Goal: Transaction & Acquisition: Purchase product/service

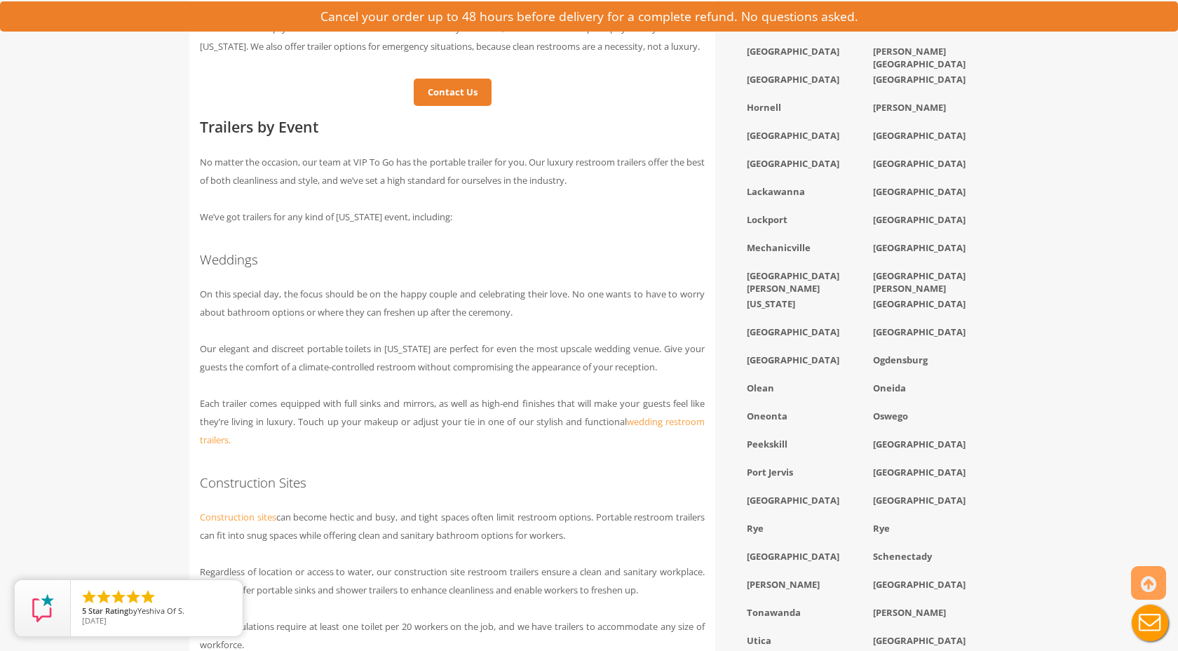
scroll to position [1158, 0]
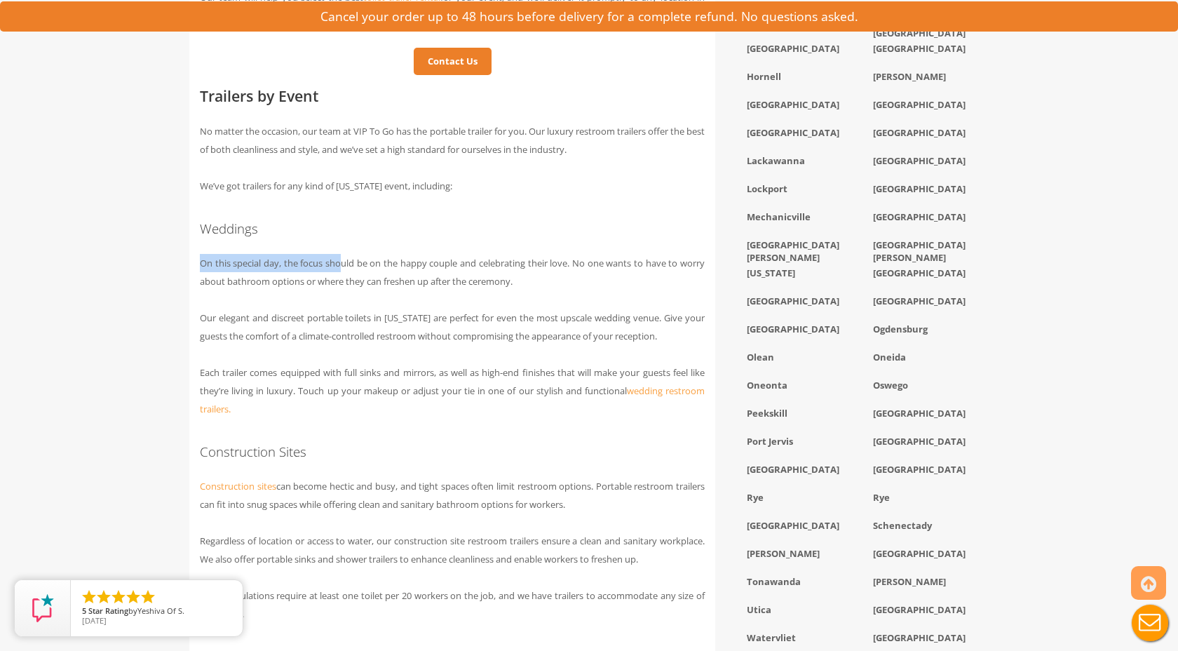
drag, startPoint x: 217, startPoint y: 268, endPoint x: 341, endPoint y: 283, distance: 125.0
click at [341, 283] on span "On this special day, the focus should be on the happy couple and celebrating th…" at bounding box center [452, 272] width 505 height 31
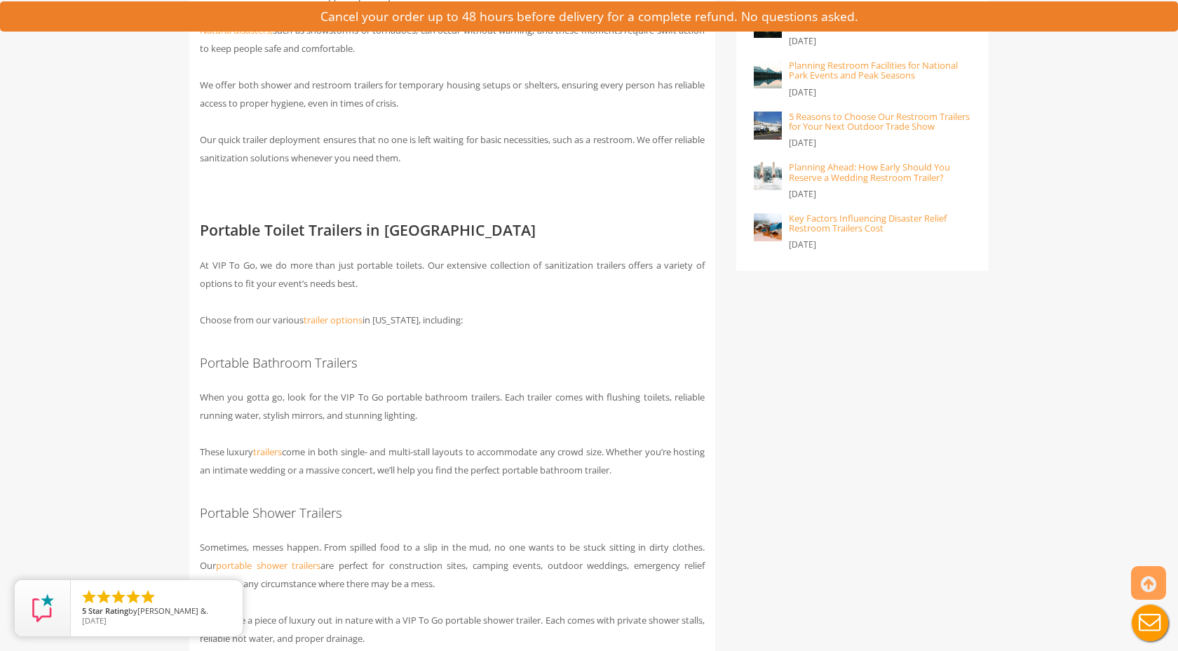
scroll to position [2226, 0]
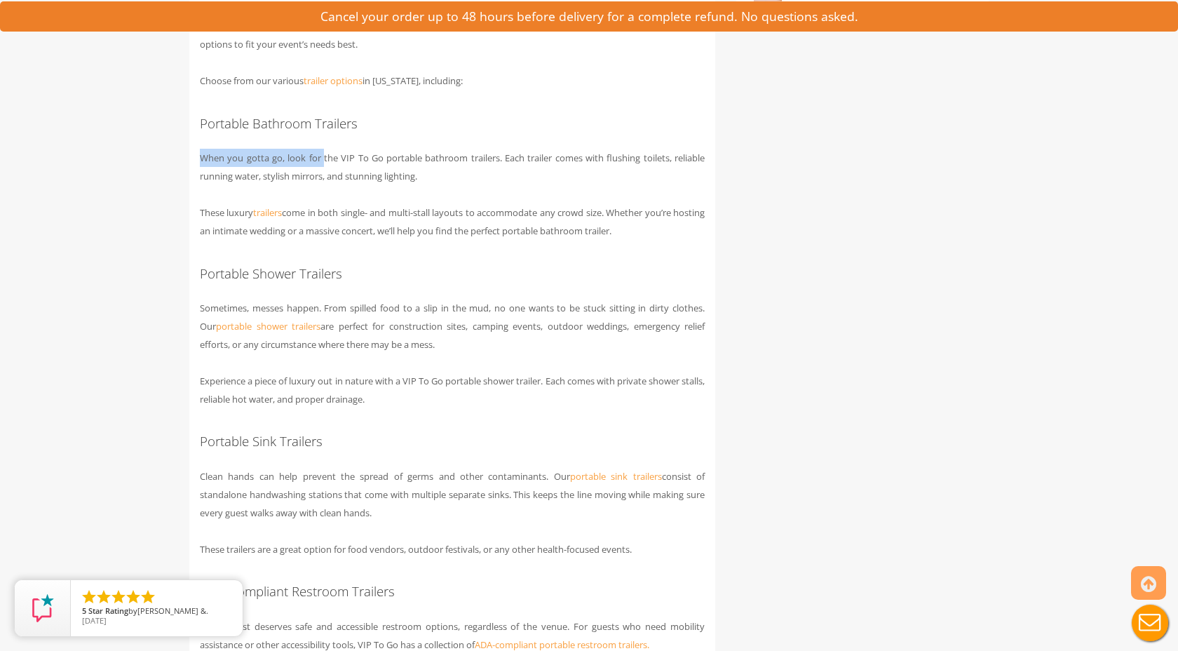
drag, startPoint x: 200, startPoint y: 172, endPoint x: 321, endPoint y: 172, distance: 121.3
click at [321, 172] on span "When you gotta go, look for the VIP To Go portable bathroom trailers. Each trai…" at bounding box center [452, 166] width 505 height 31
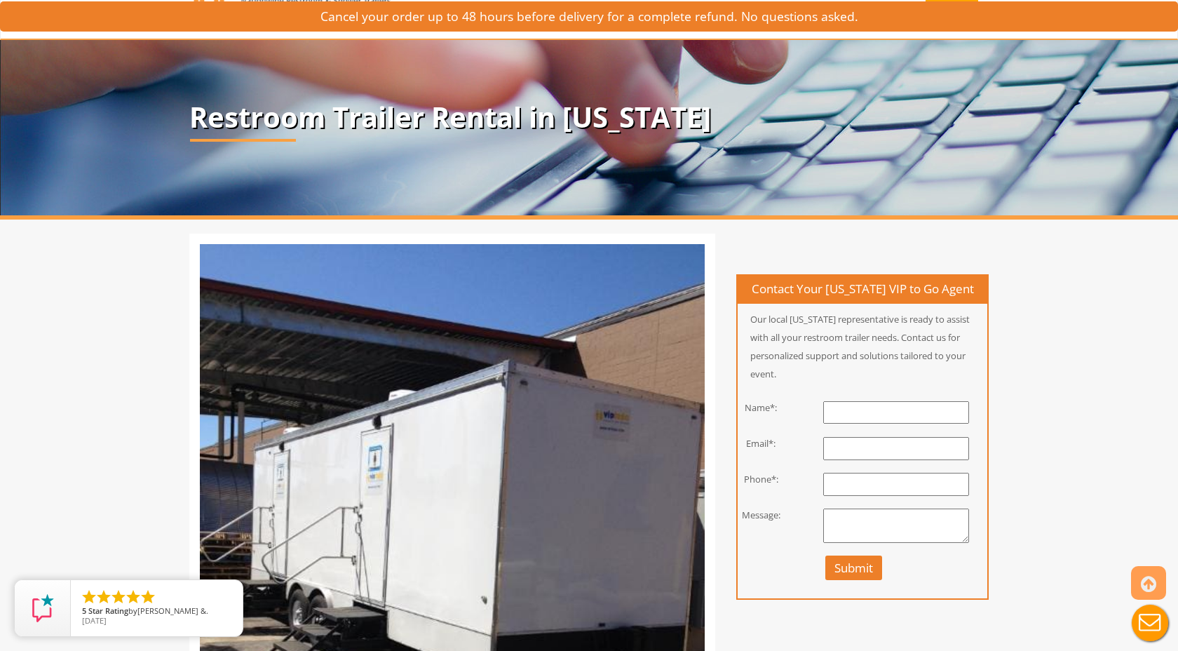
scroll to position [0, 0]
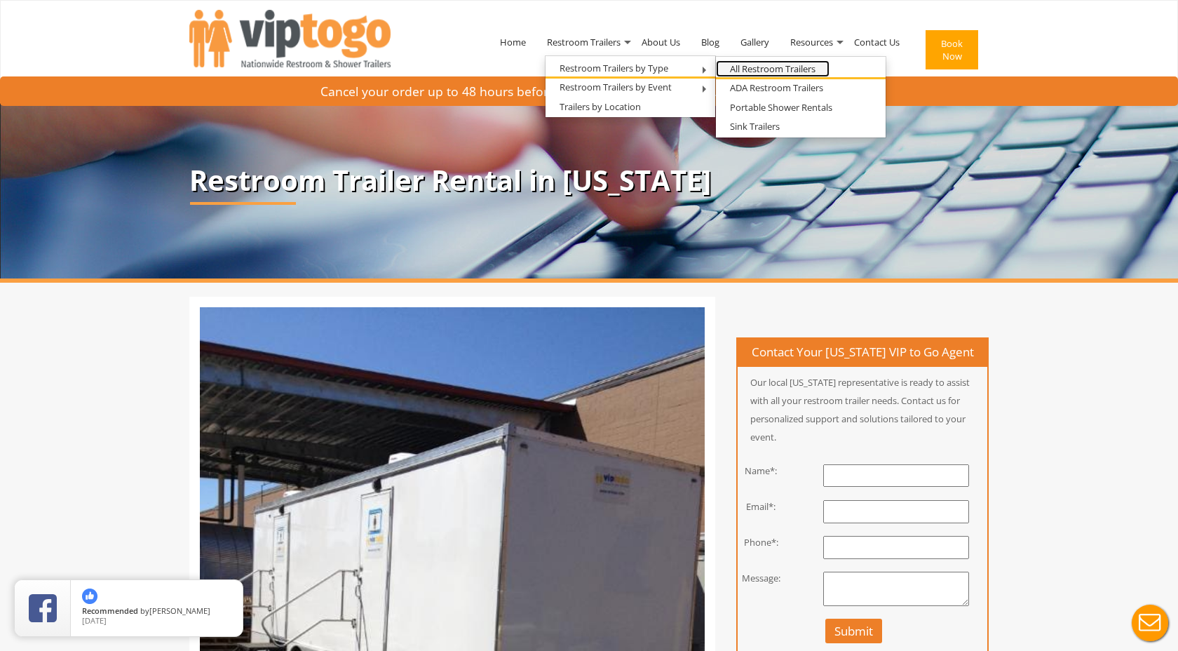
click at [748, 68] on link "All Restroom Trailers" at bounding box center [773, 69] width 114 height 18
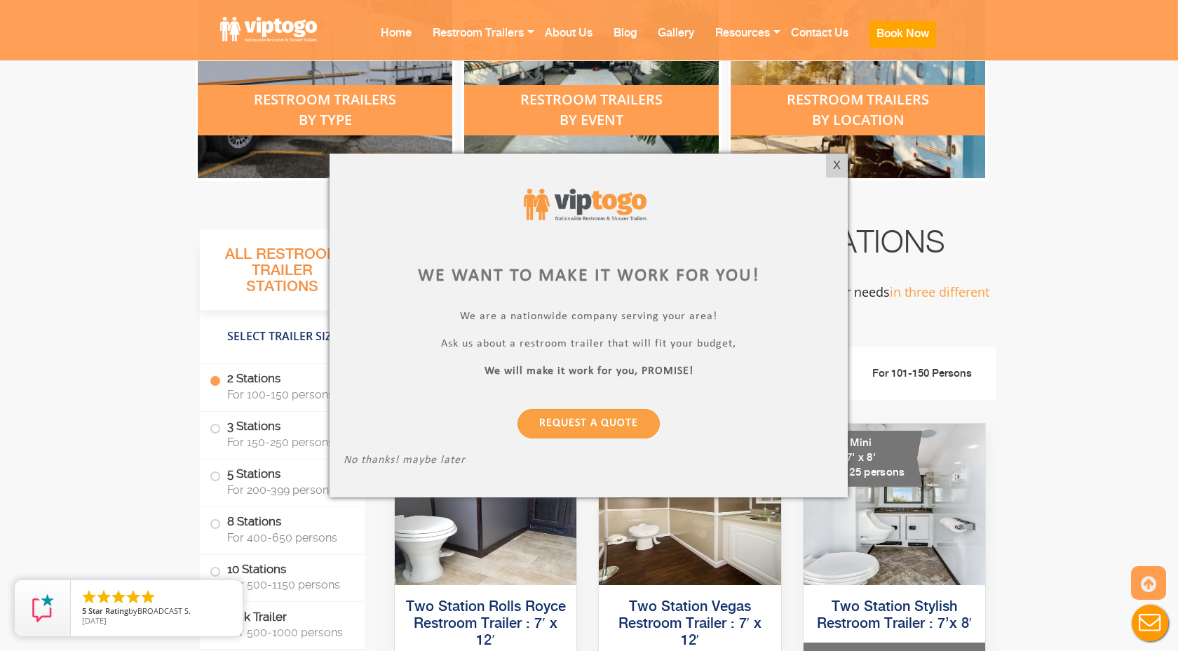
scroll to position [702, 0]
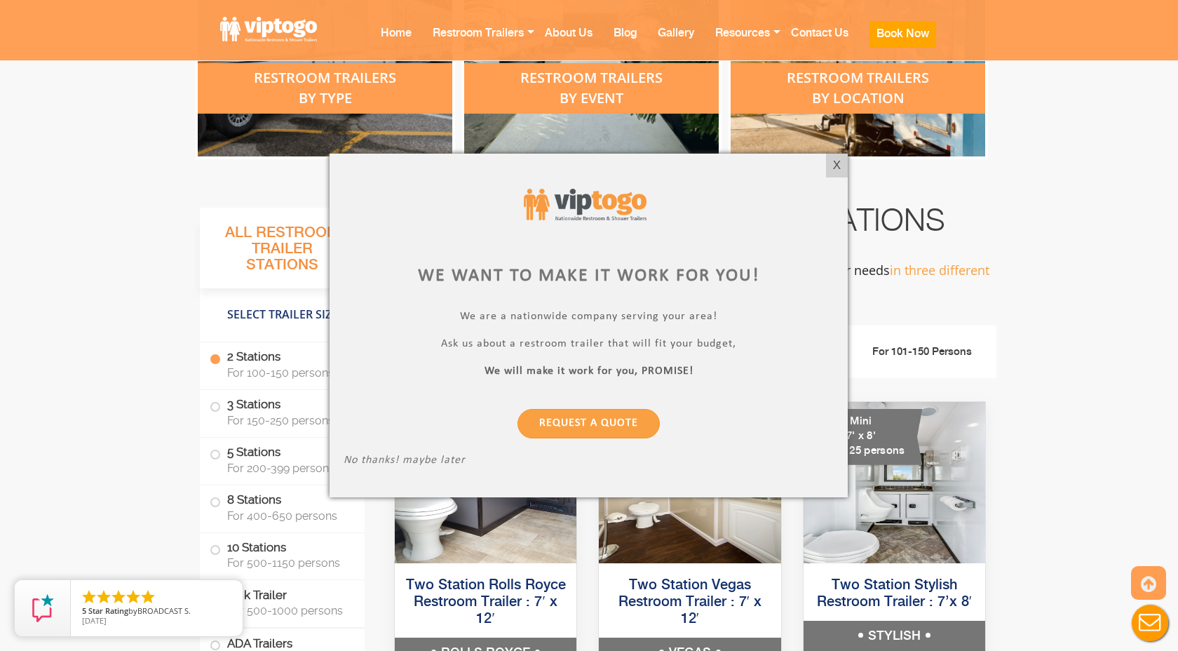
click at [147, 390] on div at bounding box center [589, 325] width 1178 height 651
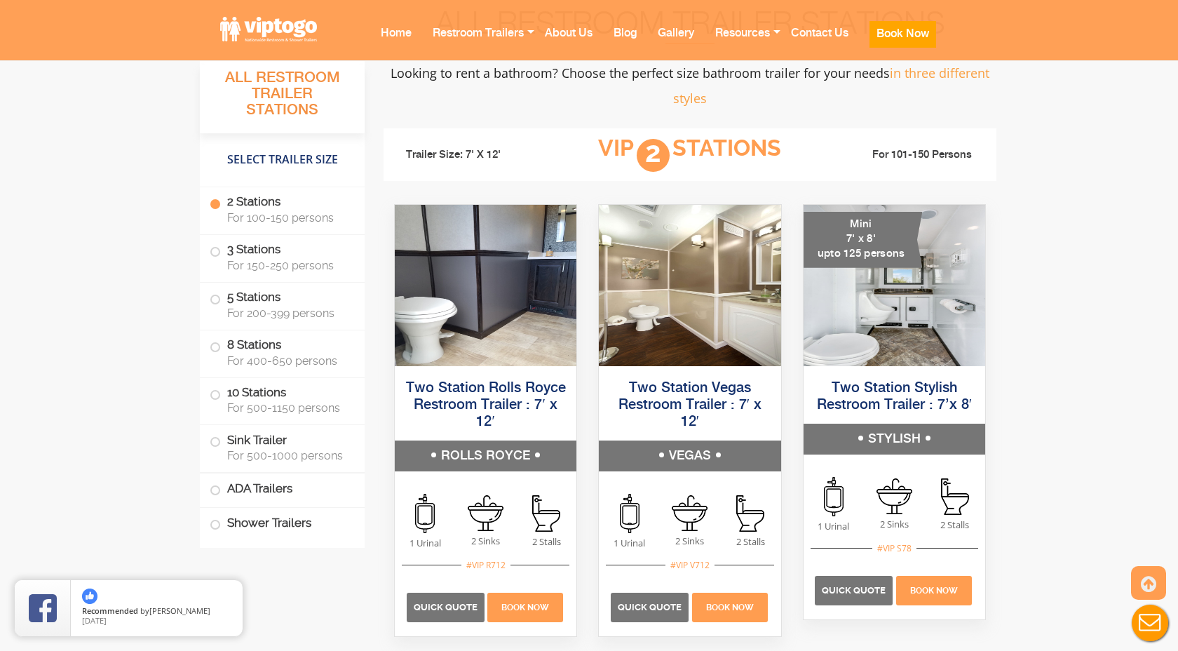
scroll to position [898, 0]
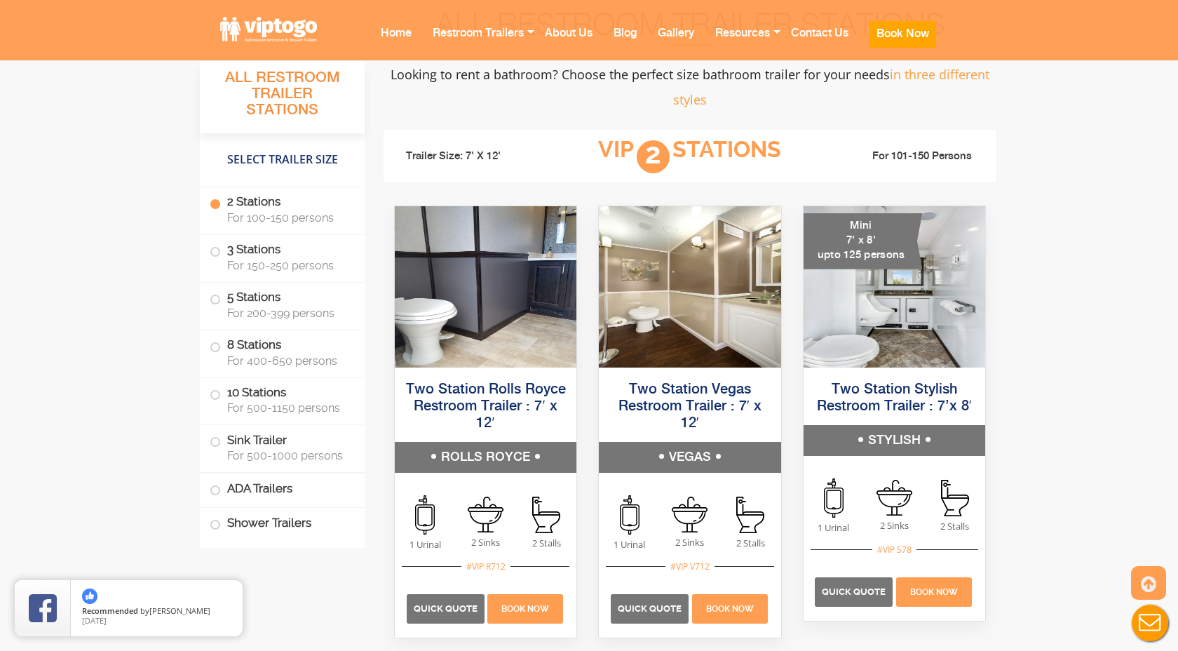
click at [220, 201] on label "2 Stations For 100-150 persons" at bounding box center [282, 208] width 145 height 43
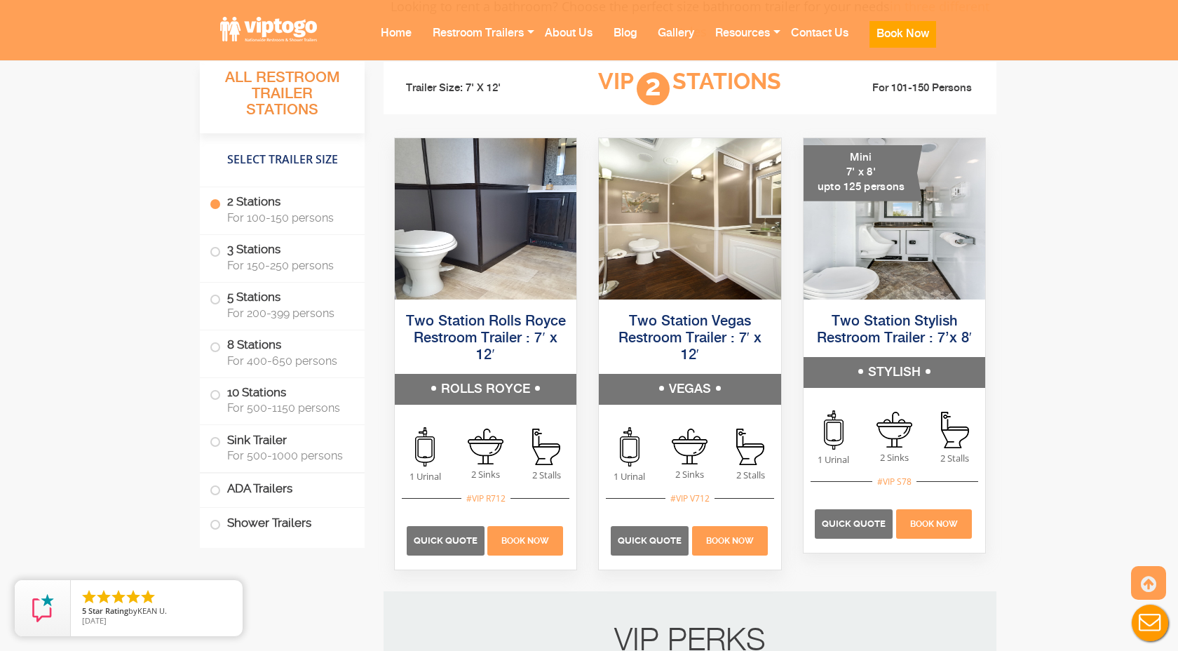
scroll to position [967, 0]
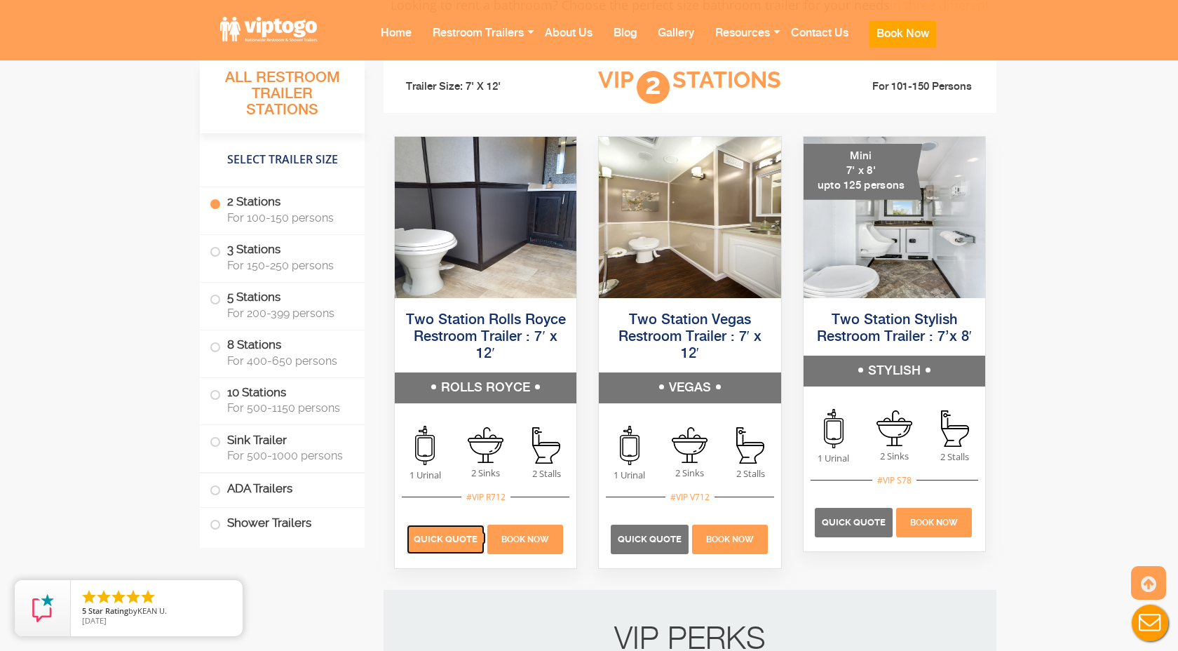
click at [454, 541] on span "Quick Quote" at bounding box center [446, 539] width 64 height 11
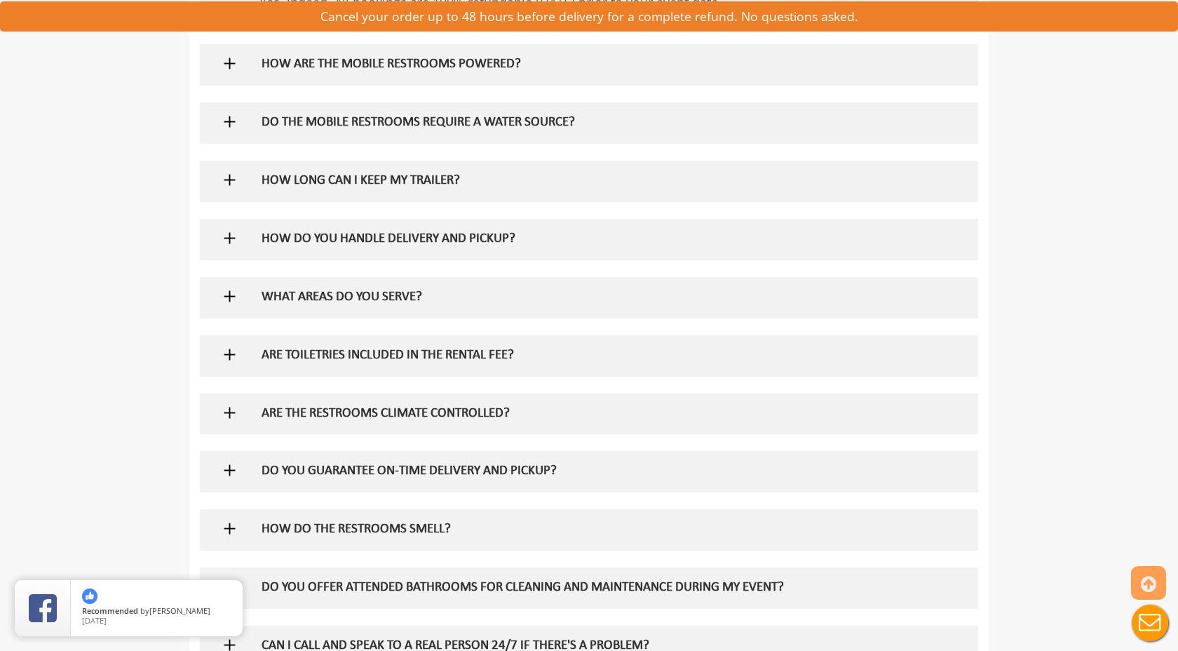
scroll to position [980, 0]
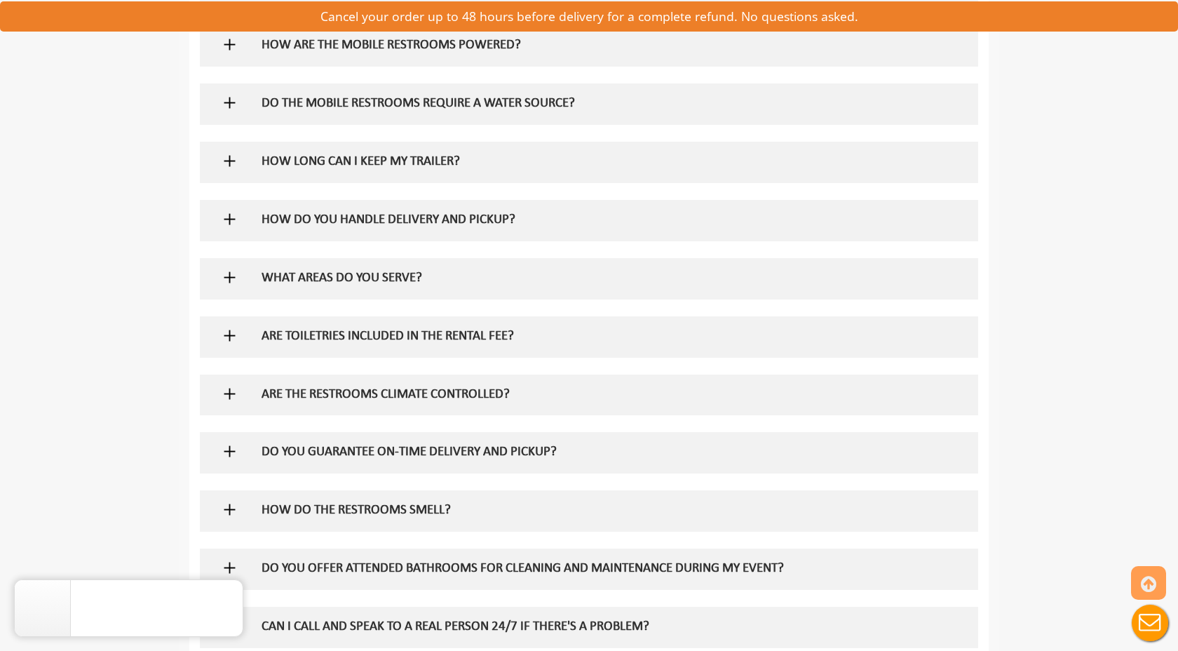
click at [244, 278] on div at bounding box center [588, 278] width 757 height 41
click at [227, 278] on img at bounding box center [230, 278] width 18 height 18
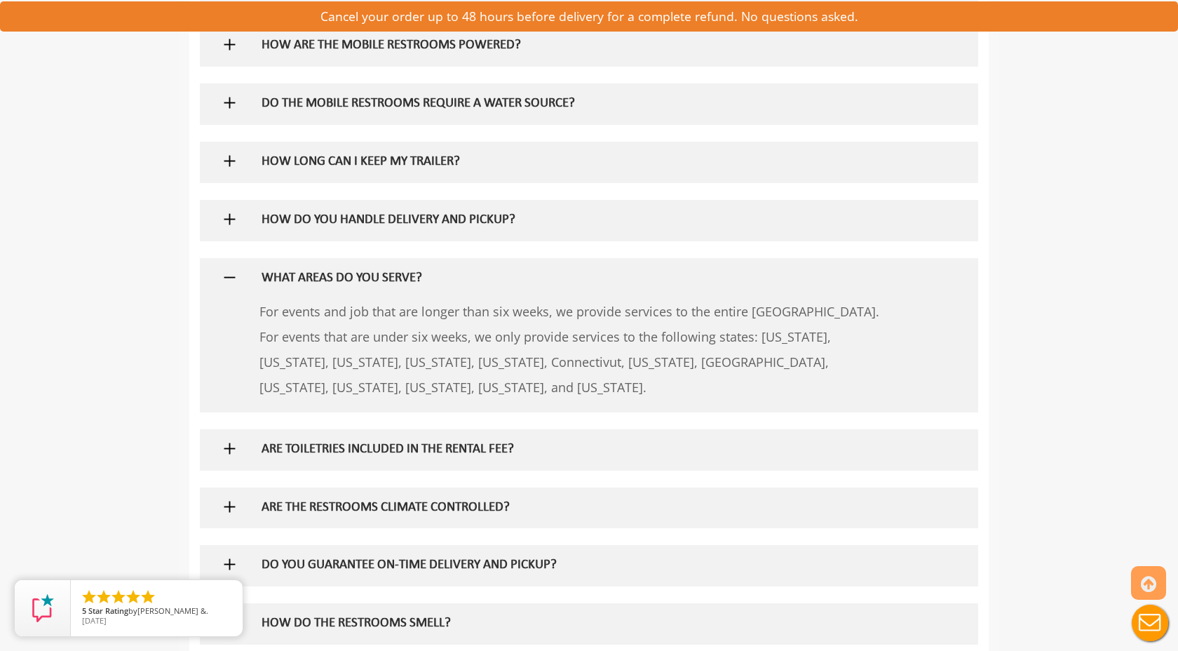
click at [227, 278] on img at bounding box center [230, 278] width 18 height 18
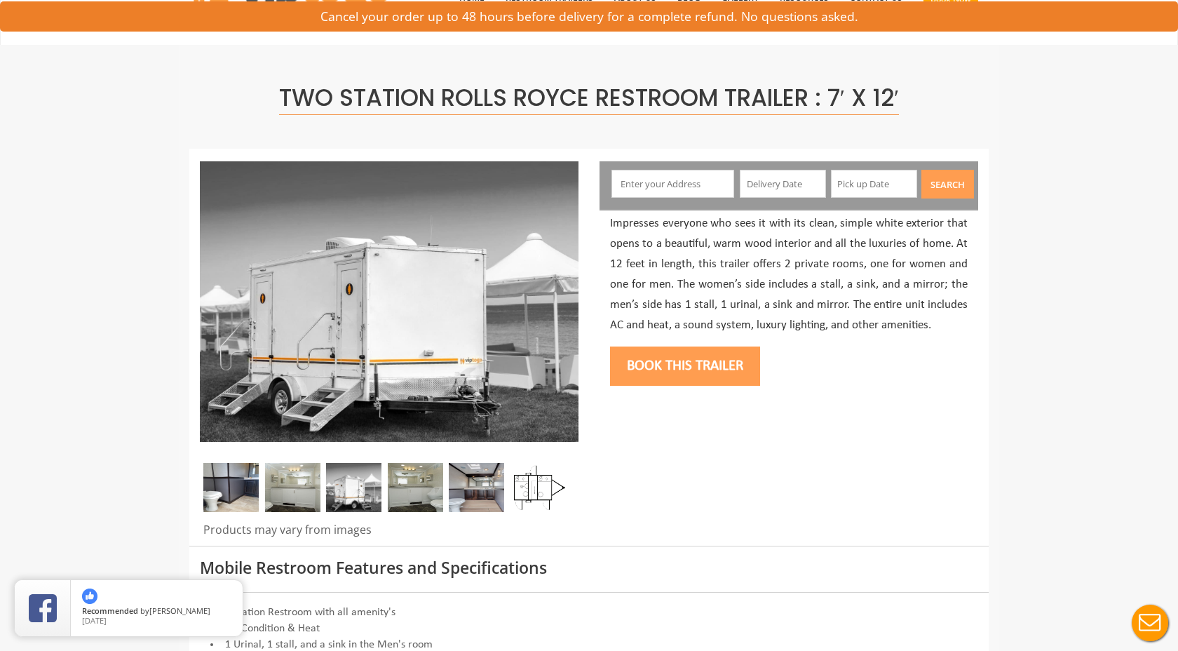
scroll to position [65, 0]
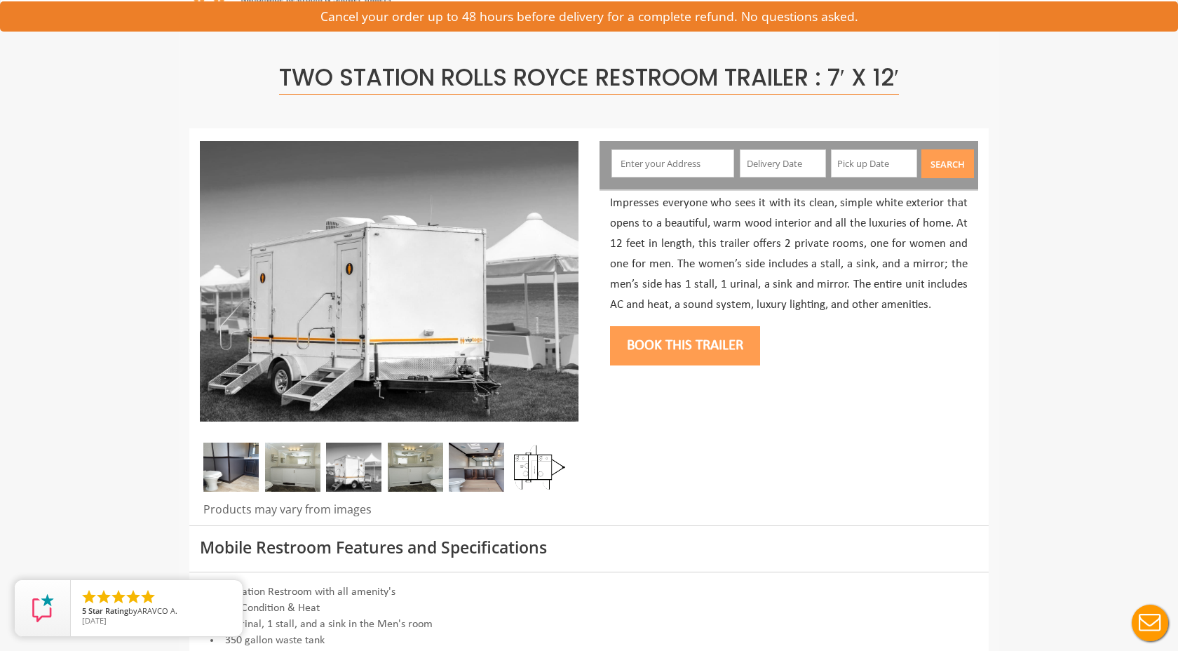
click at [691, 163] on input "text" at bounding box center [672, 163] width 123 height 28
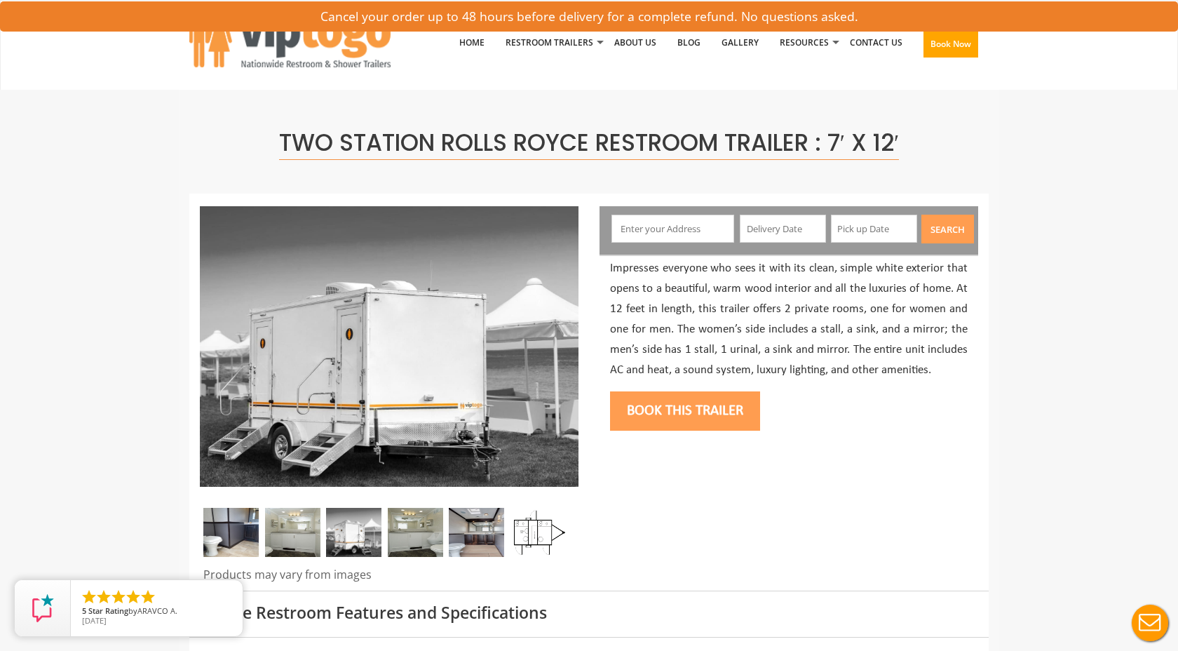
scroll to position [0, 0]
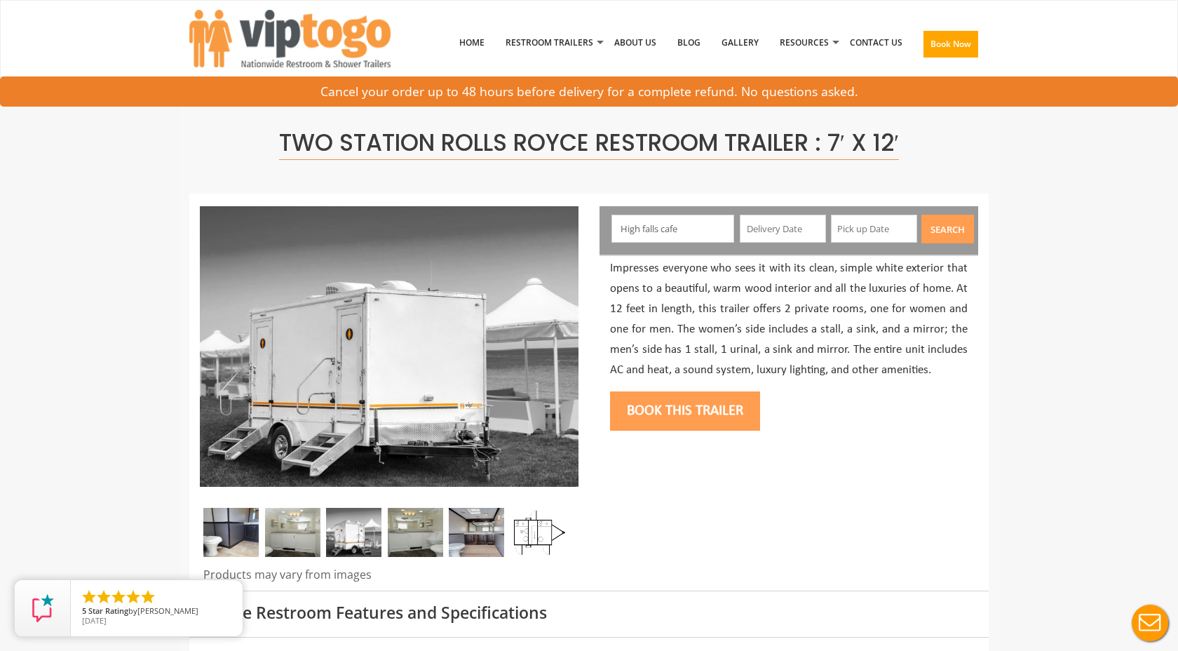
click at [661, 225] on input "High falls cafe" at bounding box center [672, 229] width 123 height 28
type input "High falls cafe"
click at [661, 225] on input "High falls cafe" at bounding box center [672, 229] width 123 height 28
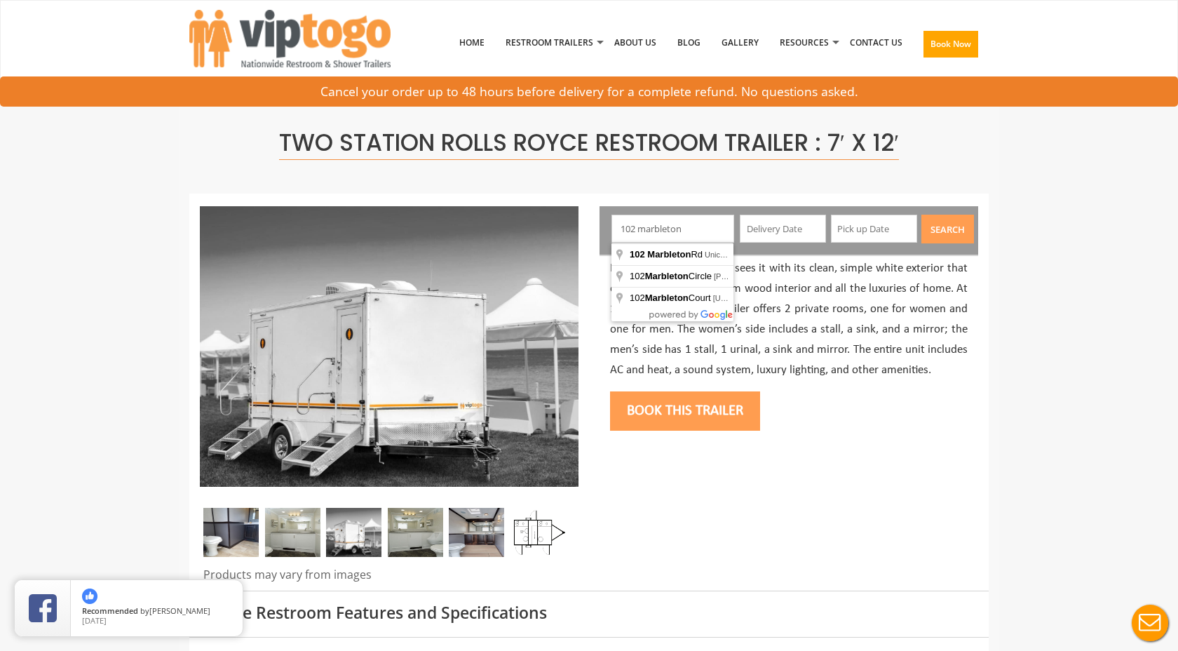
type input "102 marbleton"
click at [801, 282] on p "Impresses everyone who sees it with its clean, simple white exterior that opens…" at bounding box center [789, 319] width 358 height 121
click at [692, 231] on input "102 marbleton" at bounding box center [672, 229] width 123 height 28
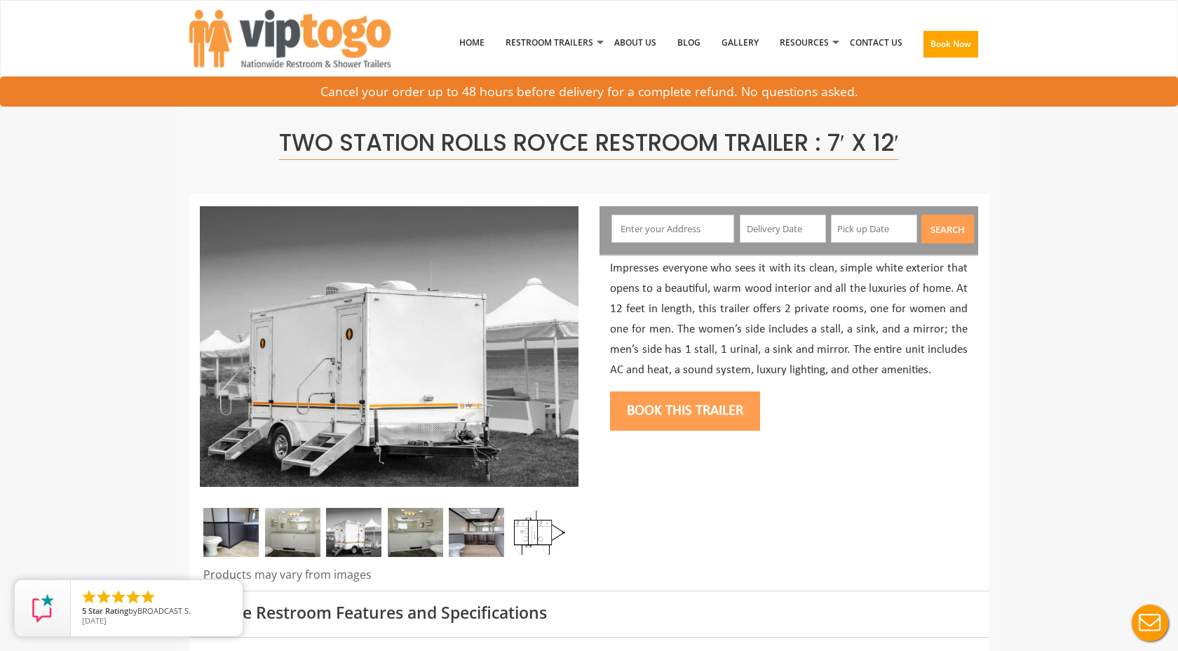
click at [865, 330] on p "Impresses everyone who sees it with its clean, simple white exterior that opens…" at bounding box center [789, 319] width 358 height 121
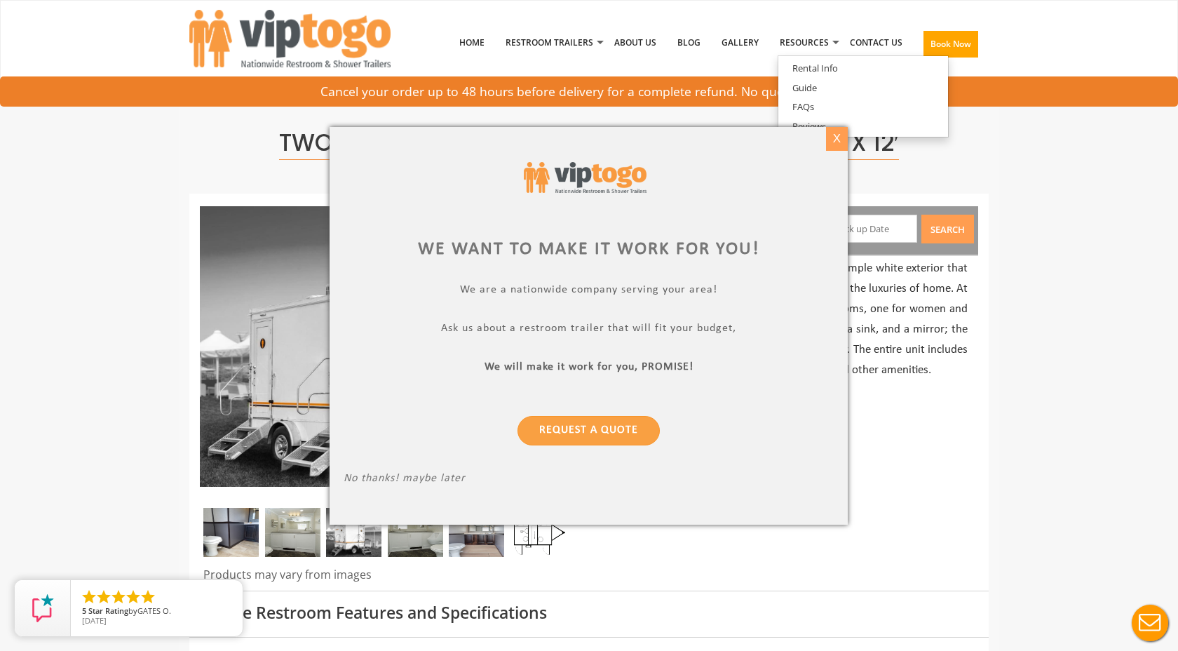
click at [837, 142] on div "X" at bounding box center [837, 139] width 22 height 24
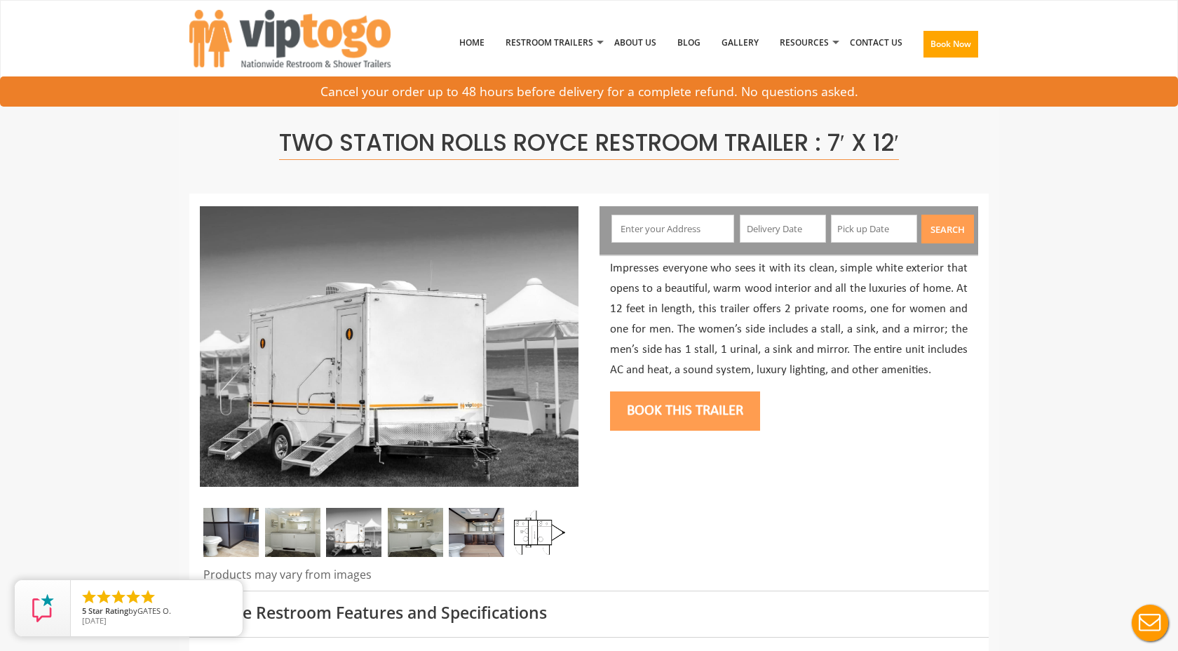
click at [674, 231] on input "text" at bounding box center [672, 229] width 123 height 28
paste input "502 N Marbletown Rd"
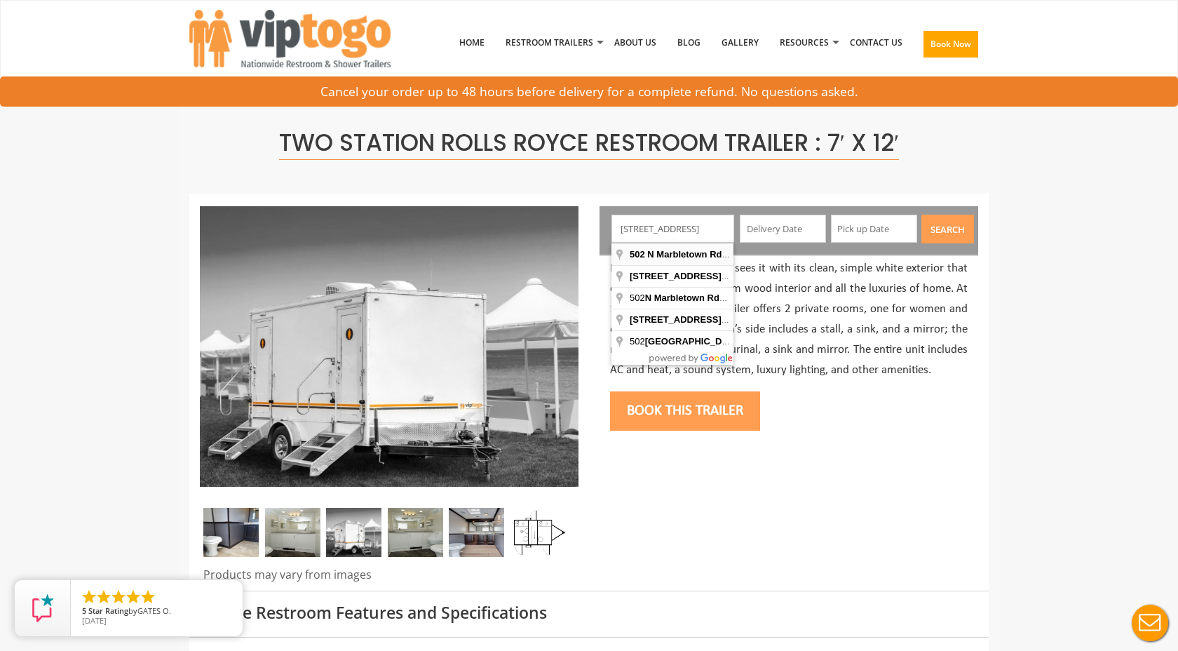
type input "502 N Marbletown Rd, Kingston, NY, USA"
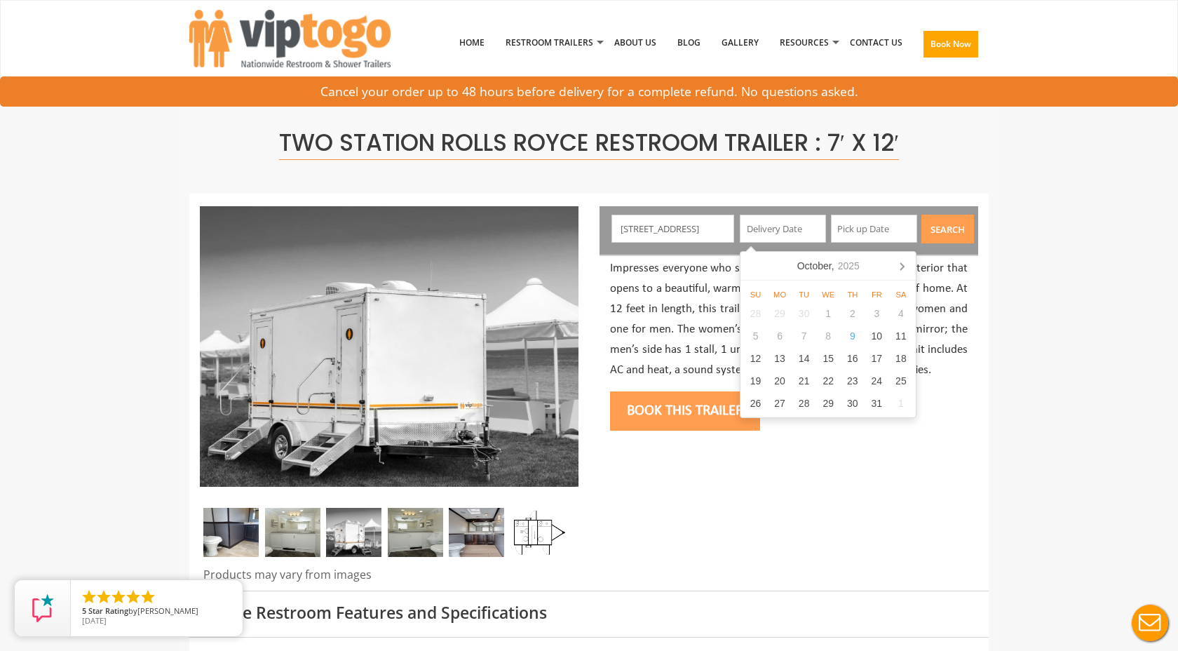
click at [801, 224] on input "text" at bounding box center [783, 229] width 86 height 28
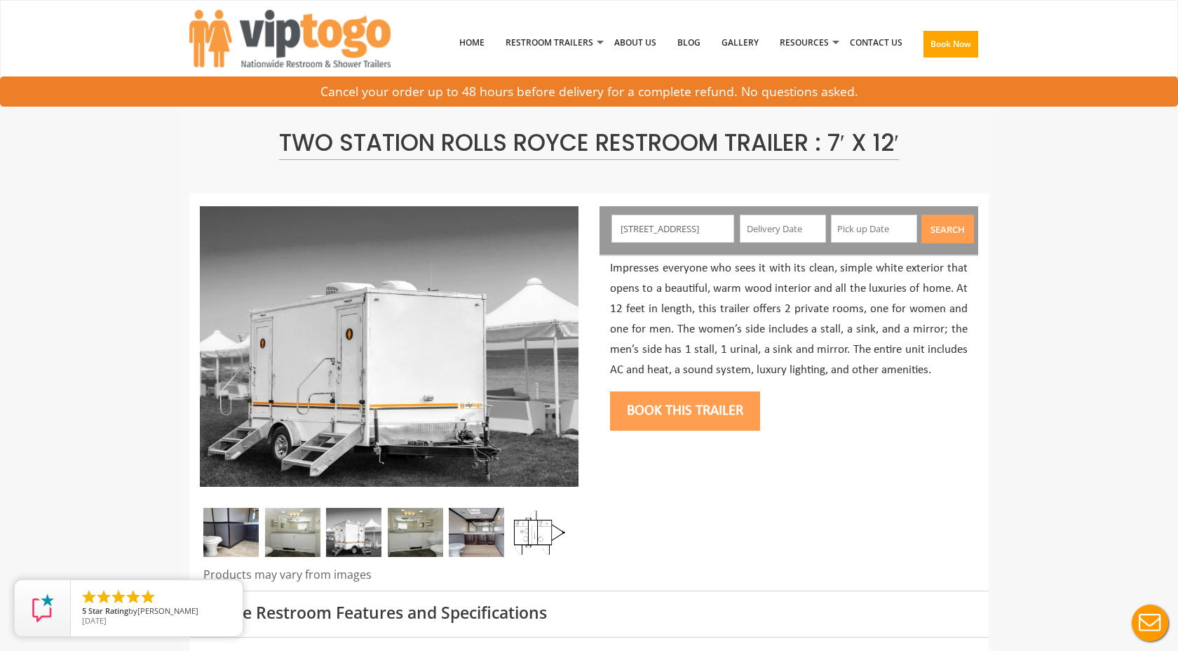
scroll to position [0, 61]
drag, startPoint x: 677, startPoint y: 227, endPoint x: 691, endPoint y: 230, distance: 14.3
click at [691, 230] on input "502 N Marbletown Rd, Kingston, NY, USA" at bounding box center [672, 229] width 123 height 28
click at [790, 224] on input "text" at bounding box center [783, 229] width 86 height 28
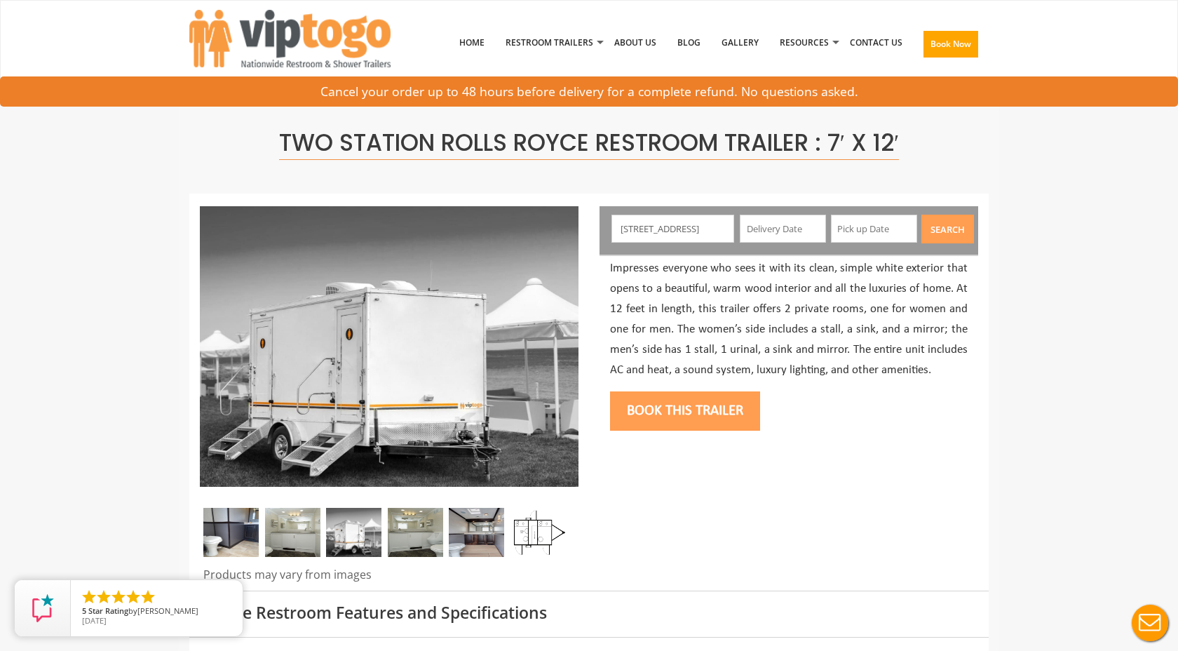
scroll to position [0, 0]
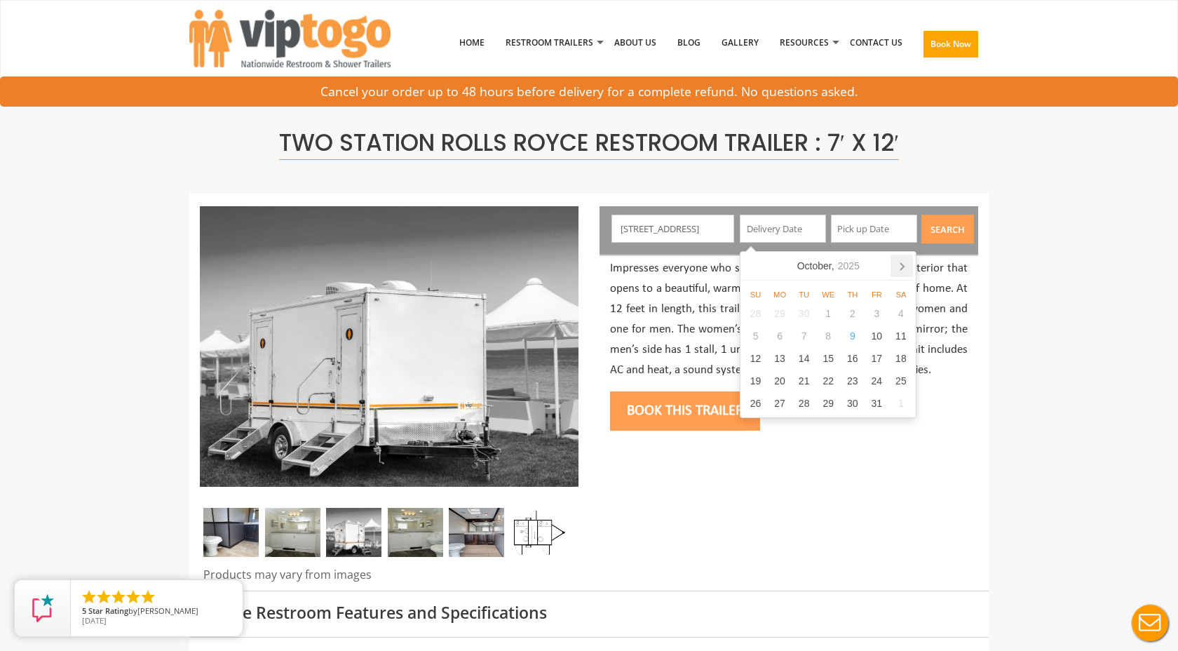
click at [907, 261] on icon at bounding box center [902, 266] width 22 height 22
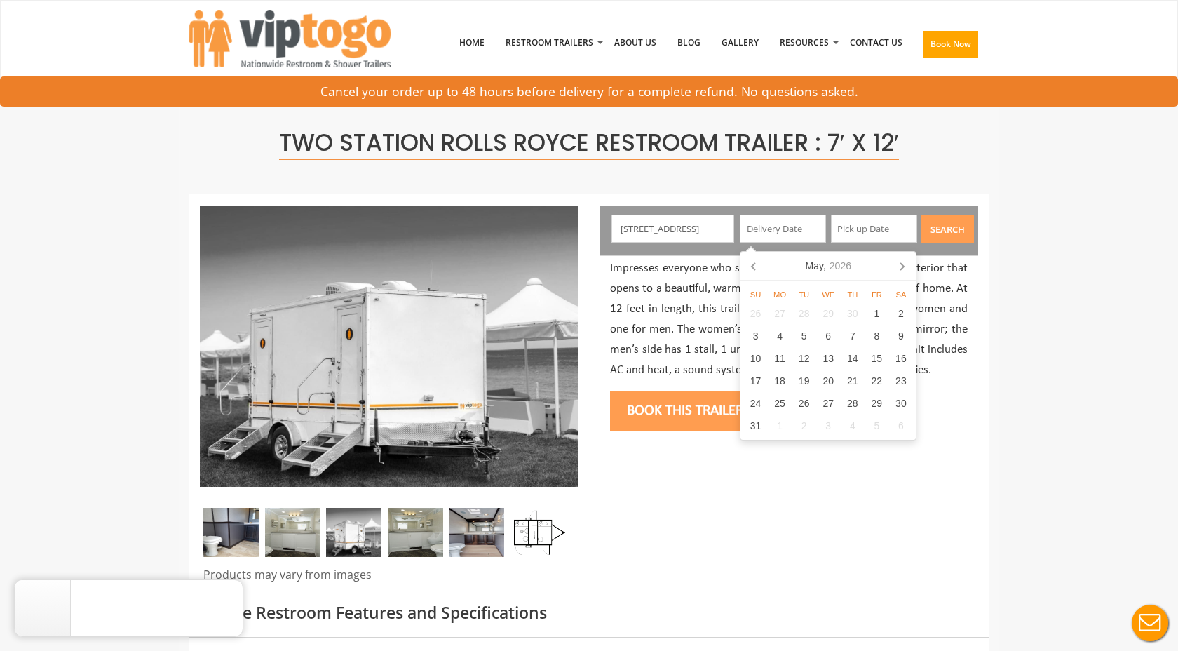
click at [907, 261] on icon at bounding box center [902, 266] width 22 height 22
click at [883, 333] on div "12" at bounding box center [877, 336] width 25 height 22
type input "[DATE]"
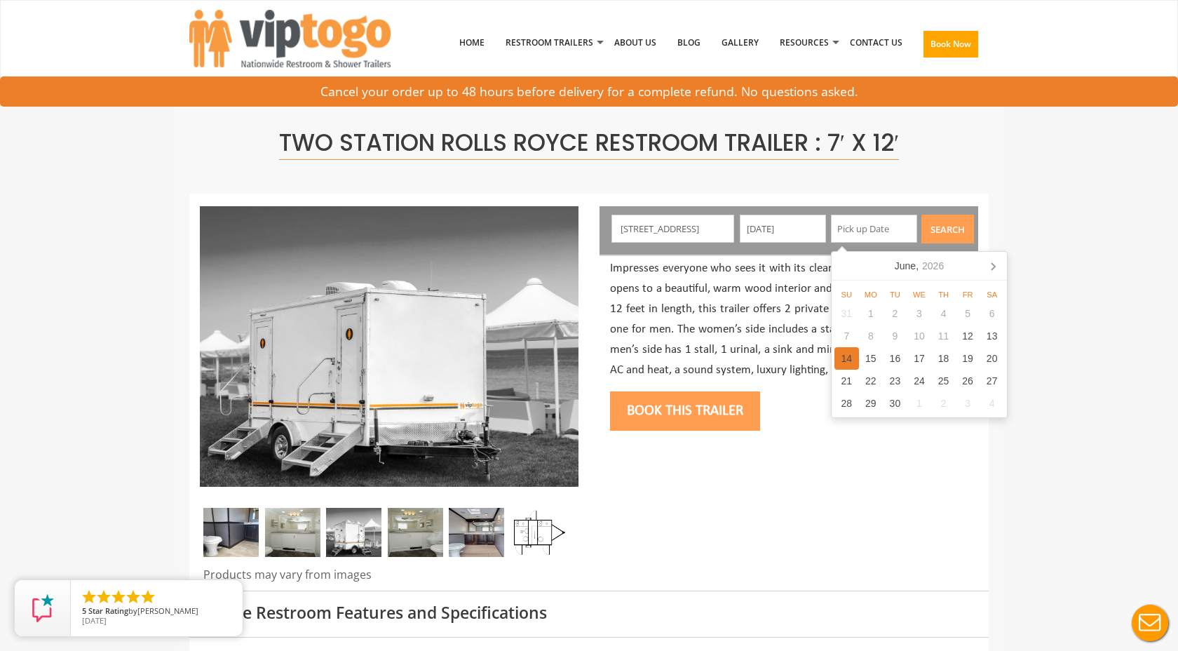
click at [850, 357] on div "14" at bounding box center [846, 358] width 25 height 22
type input "[DATE]"
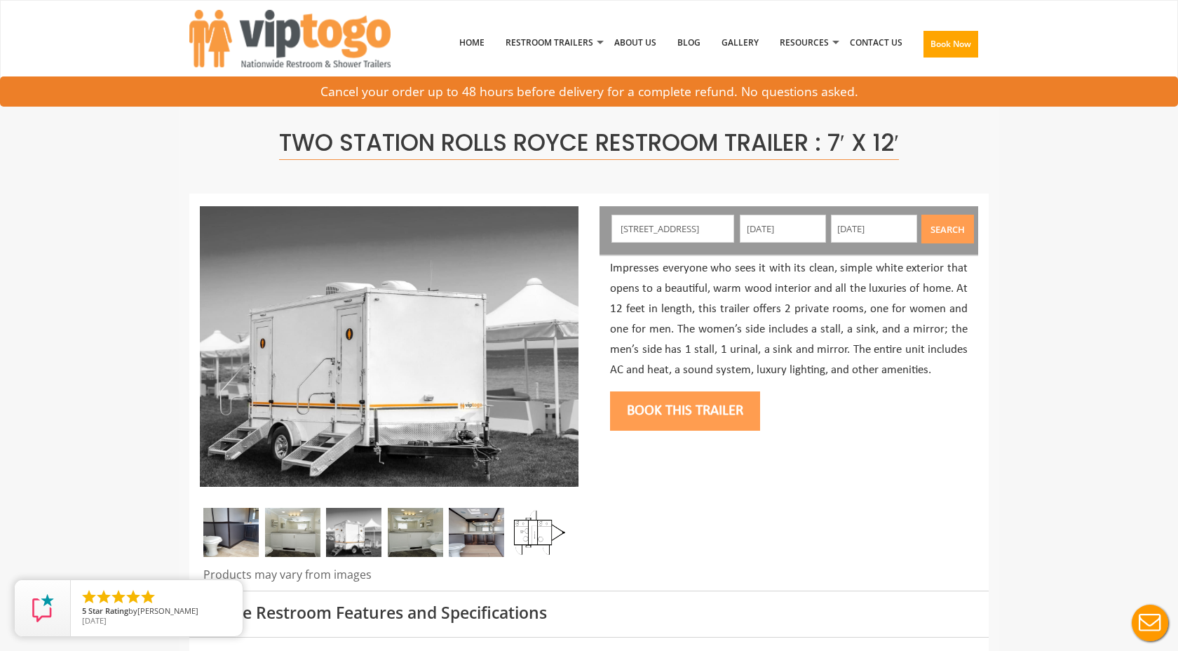
click at [945, 226] on button "Search" at bounding box center [947, 229] width 53 height 29
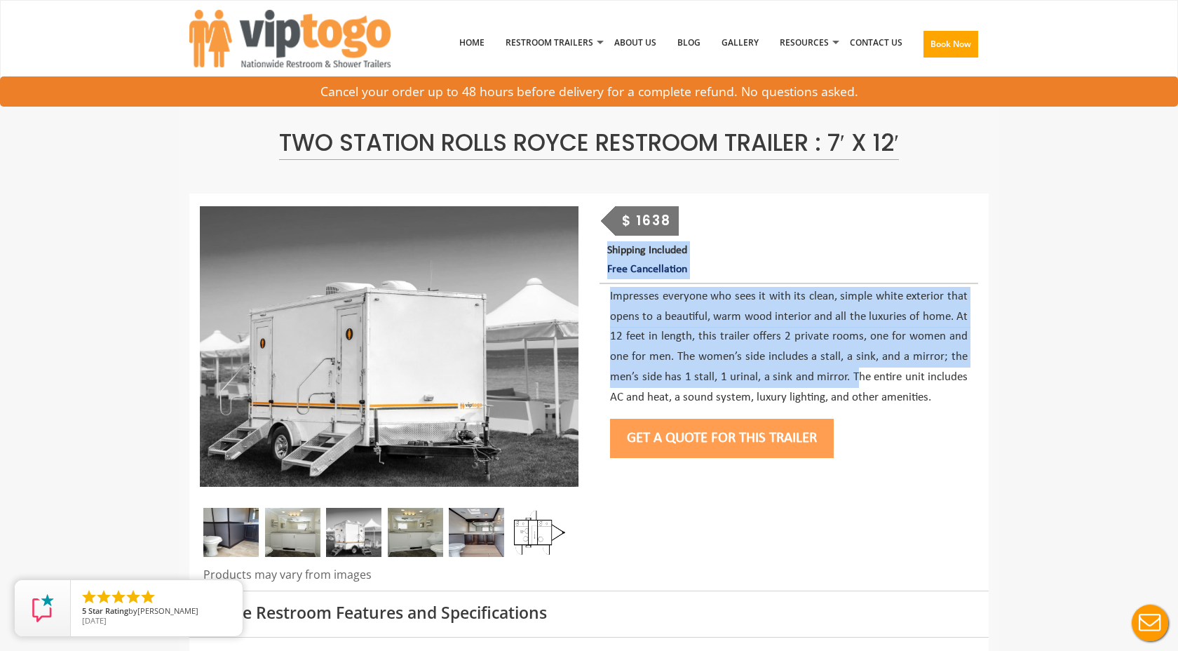
drag, startPoint x: 607, startPoint y: 250, endPoint x: 860, endPoint y: 386, distance: 287.4
click at [860, 386] on div "$ 1638 Shipping Included Free Cancellation Get a Quote for this Trailer Book th…" at bounding box center [789, 335] width 400 height 259
click at [860, 386] on p "Impresses everyone who sees it with its clean, simple white exterior that opens…" at bounding box center [789, 347] width 358 height 121
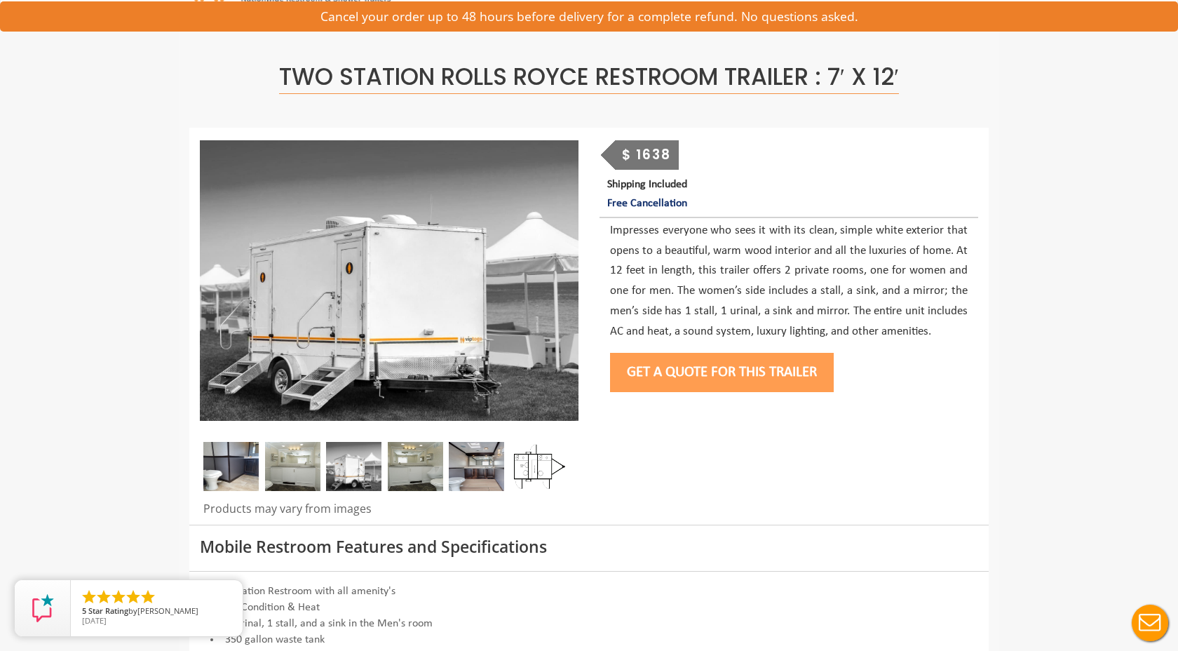
scroll to position [67, 0]
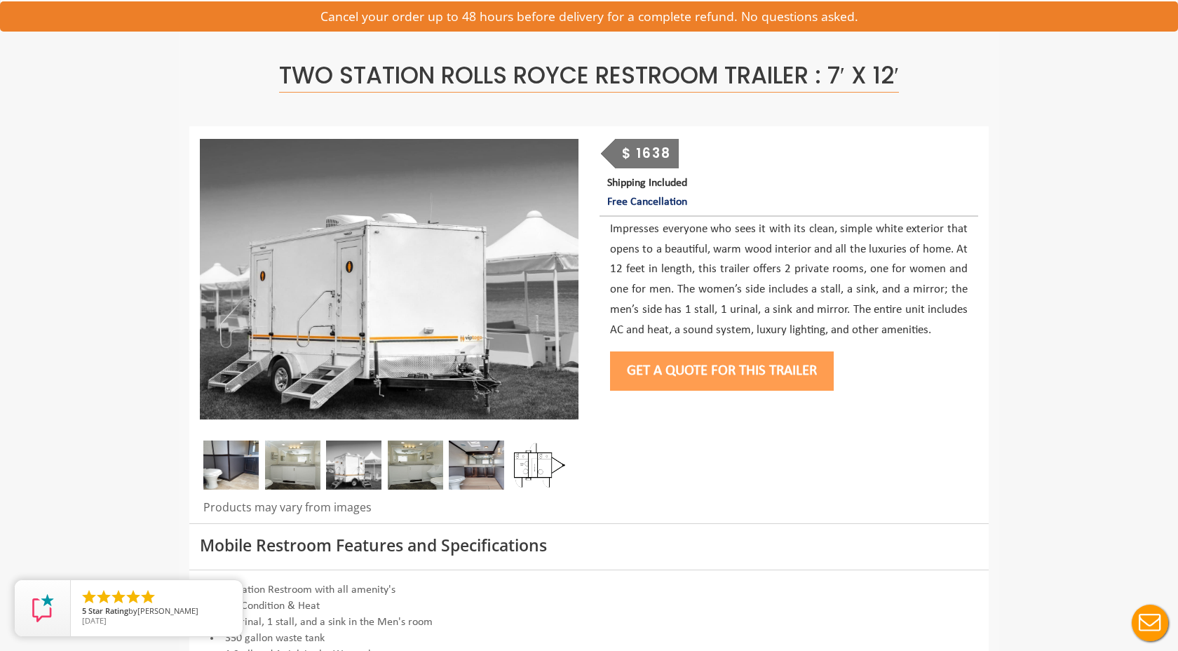
drag, startPoint x: 611, startPoint y: 226, endPoint x: 893, endPoint y: 310, distance: 293.5
click at [892, 310] on p "Impresses everyone who sees it with its clean, simple white exterior that opens…" at bounding box center [789, 279] width 358 height 121
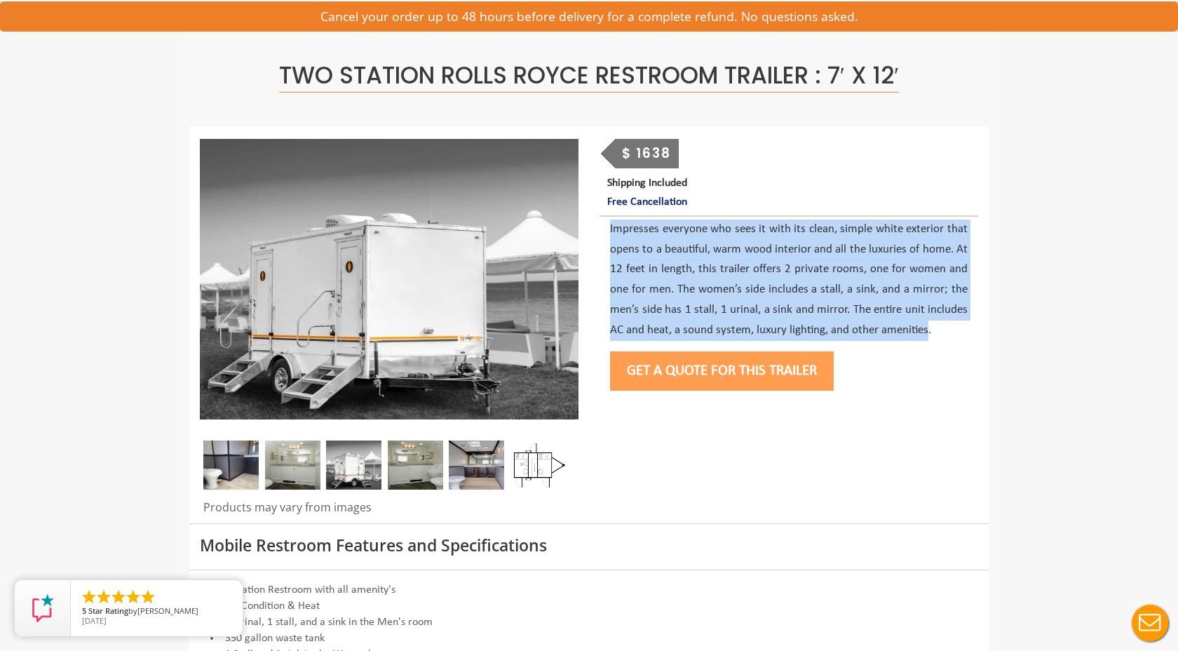
drag, startPoint x: 609, startPoint y: 231, endPoint x: 928, endPoint y: 323, distance: 331.3
click at [928, 323] on div "Impresses everyone who sees it with its clean, simple white exterior that opens…" at bounding box center [789, 308] width 379 height 180
click at [928, 323] on p "Impresses everyone who sees it with its clean, simple white exterior that opens…" at bounding box center [789, 279] width 358 height 121
drag, startPoint x: 614, startPoint y: 234, endPoint x: 966, endPoint y: 324, distance: 363.4
click at [966, 325] on p "Impresses everyone who sees it with its clean, simple white exterior that opens…" at bounding box center [789, 279] width 358 height 121
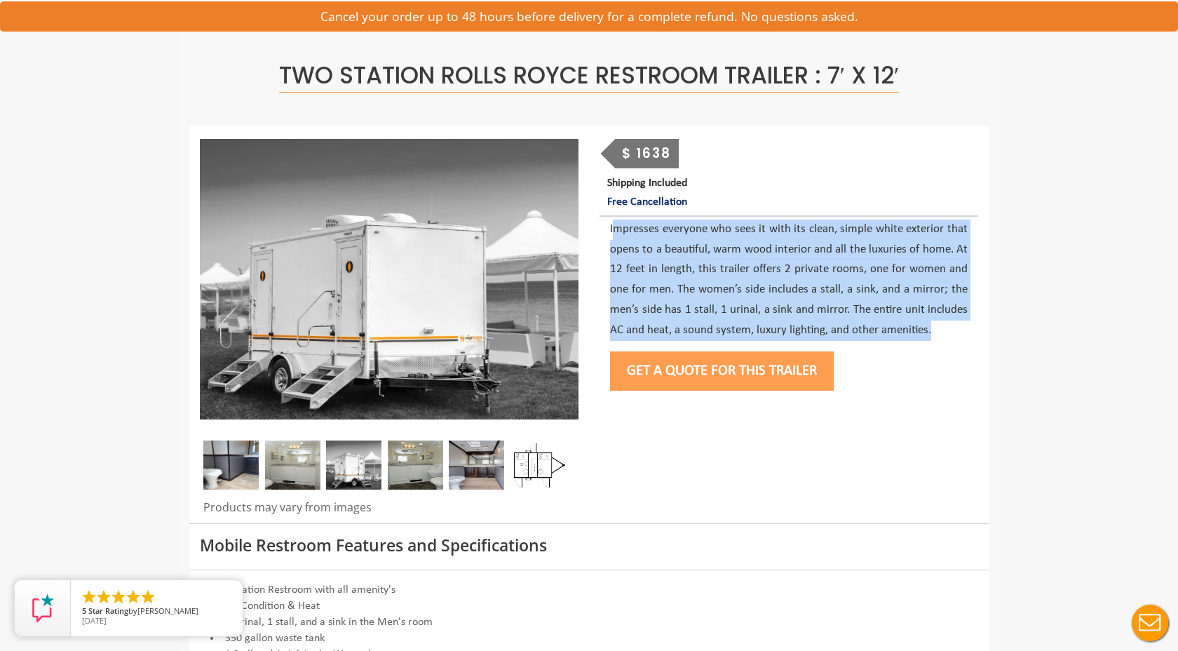
click at [966, 324] on p "Impresses everyone who sees it with its clean, simple white exterior that opens…" at bounding box center [789, 279] width 358 height 121
drag, startPoint x: 609, startPoint y: 226, endPoint x: 966, endPoint y: 325, distance: 370.8
click at [966, 325] on div "Impresses everyone who sees it with its clean, simple white exterior that opens…" at bounding box center [789, 308] width 379 height 180
click at [966, 324] on p "Impresses everyone who sees it with its clean, simple white exterior that opens…" at bounding box center [789, 279] width 358 height 121
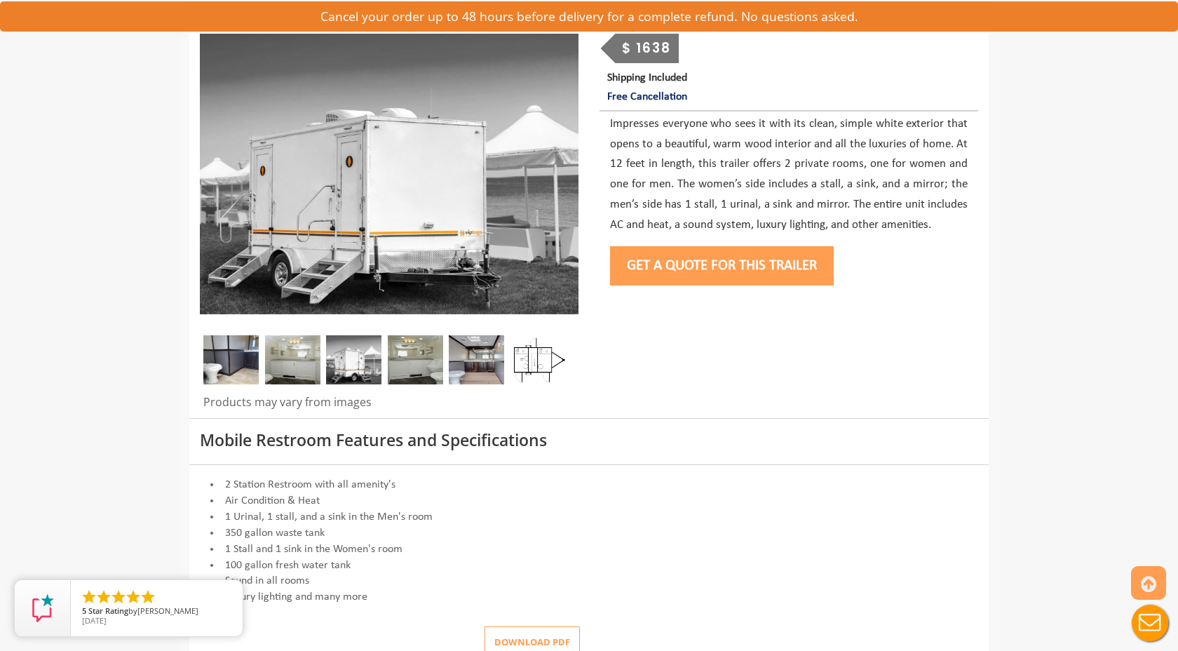
scroll to position [52, 0]
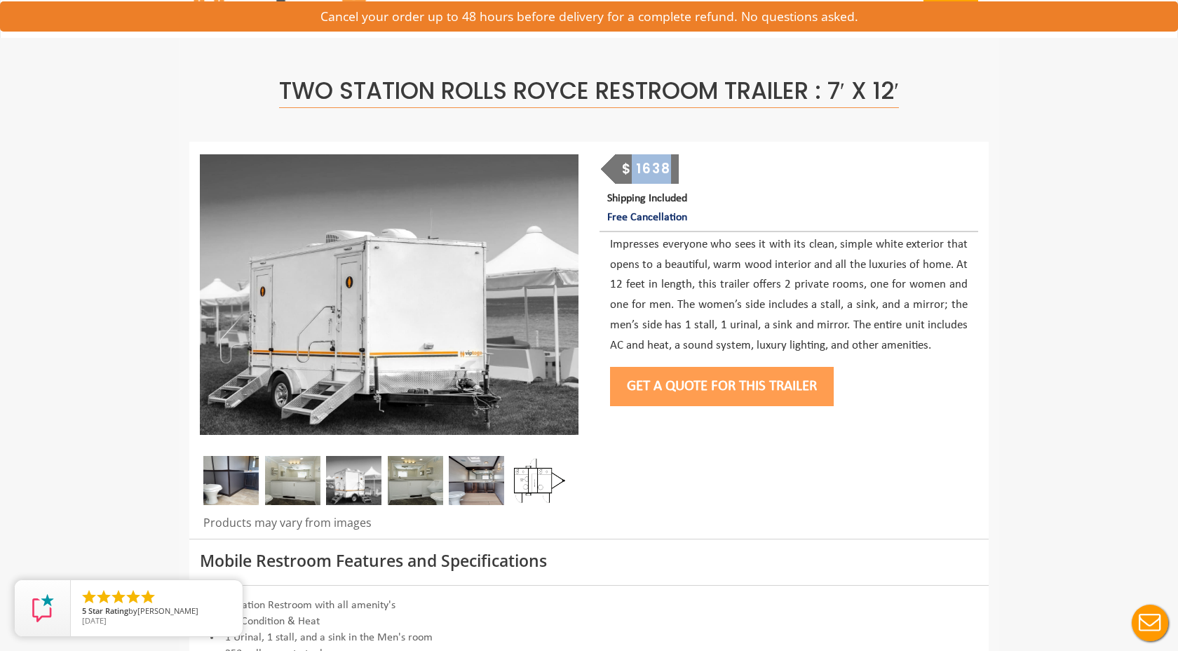
drag, startPoint x: 630, startPoint y: 167, endPoint x: 725, endPoint y: 167, distance: 94.7
click at [725, 167] on div "$ 1638 Shipping Included Free Cancellation" at bounding box center [789, 190] width 379 height 73
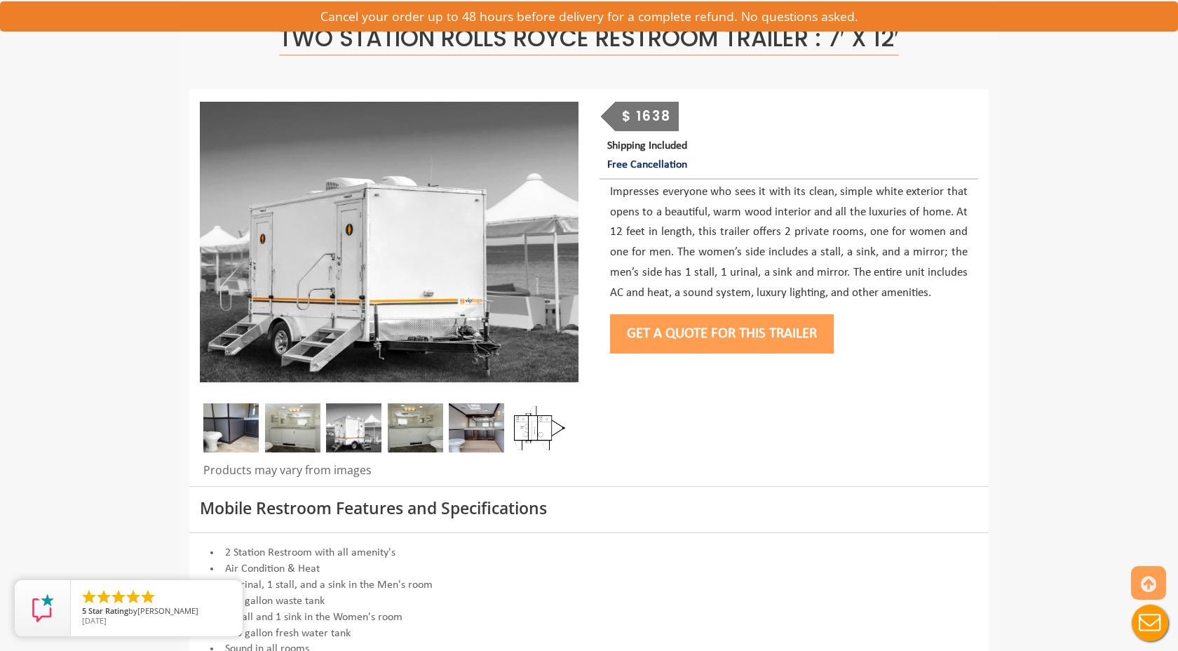
scroll to position [105, 0]
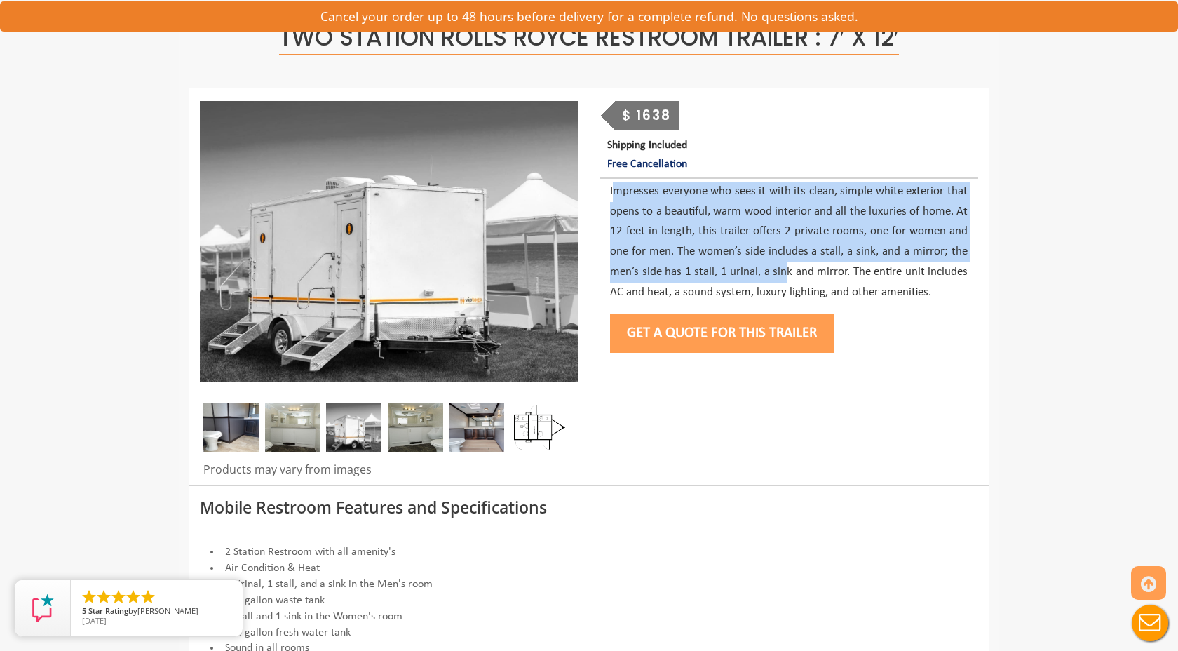
drag, startPoint x: 614, startPoint y: 196, endPoint x: 785, endPoint y: 268, distance: 184.8
click at [785, 268] on p "Impresses everyone who sees it with its clean, simple white exterior that opens…" at bounding box center [789, 242] width 358 height 121
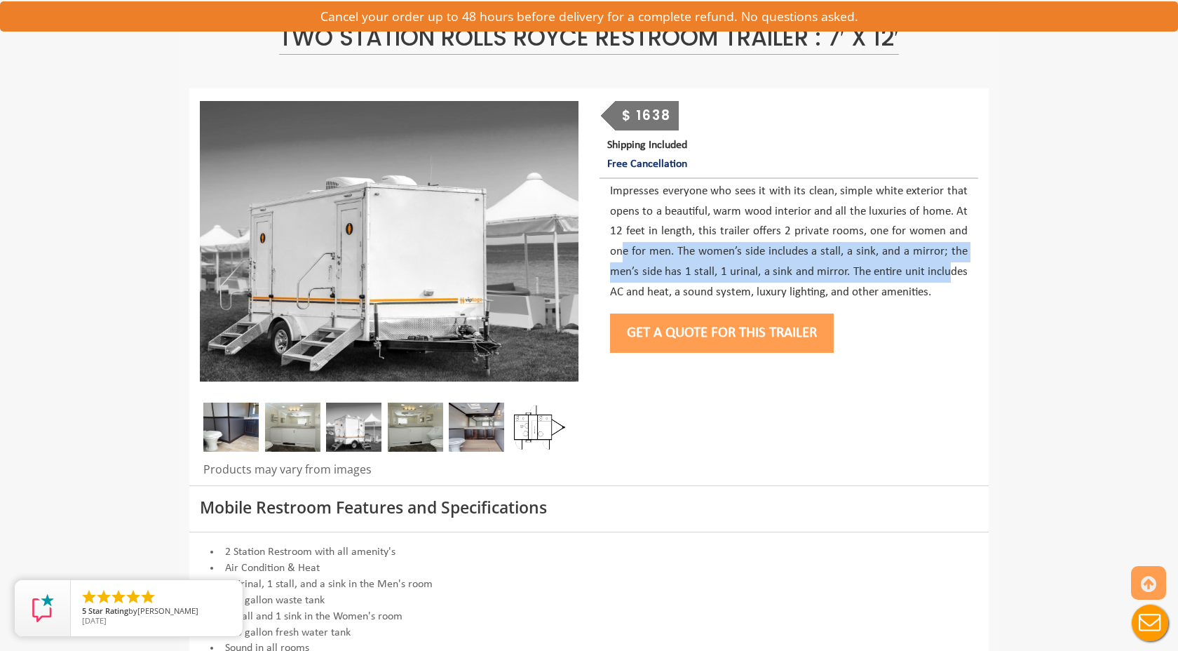
drag, startPoint x: 621, startPoint y: 244, endPoint x: 954, endPoint y: 283, distance: 336.1
click at [954, 283] on p "Impresses everyone who sees it with its clean, simple white exterior that opens…" at bounding box center [789, 242] width 358 height 121
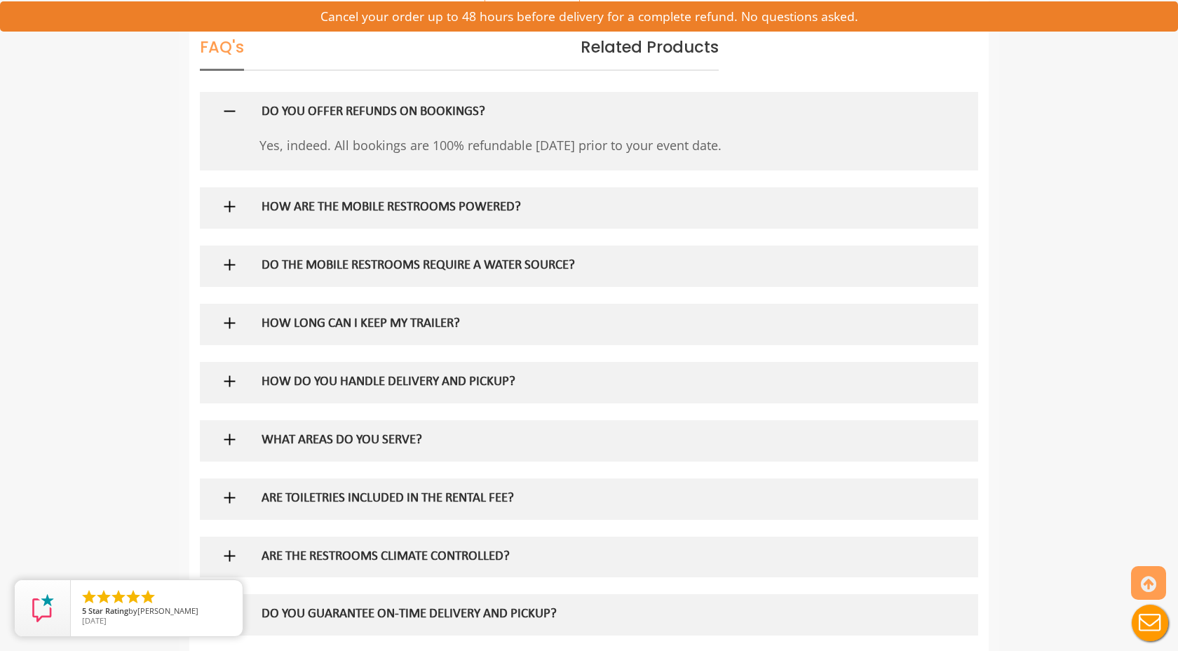
scroll to position [857, 0]
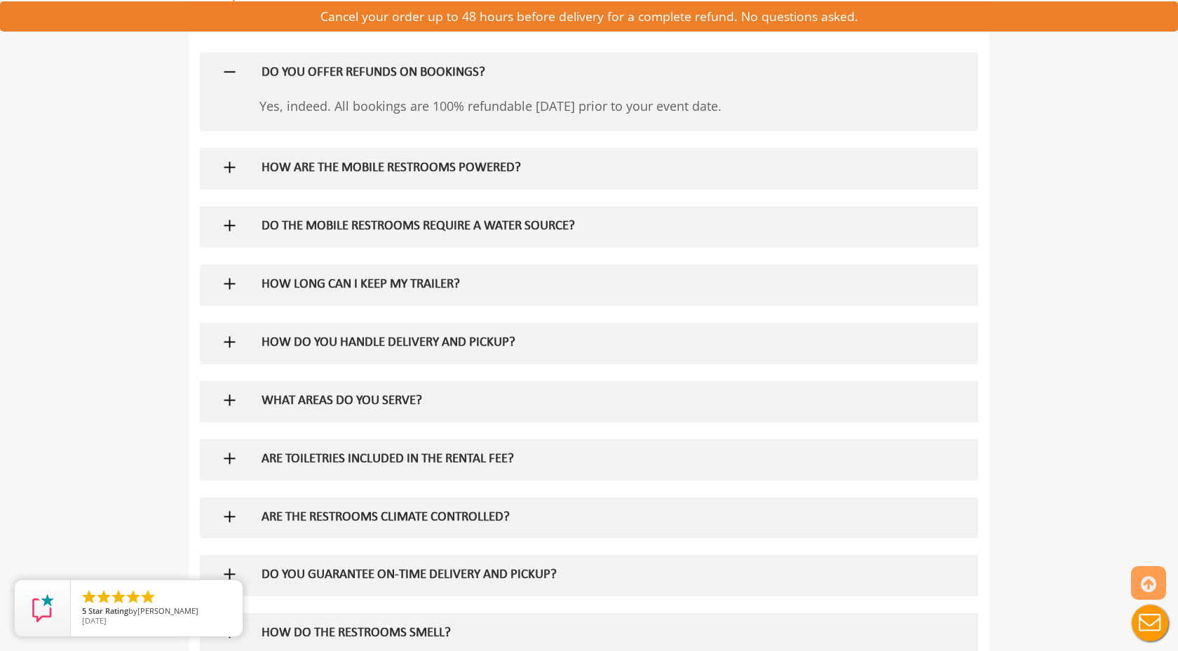
click at [425, 229] on h5 "DO THE MOBILE RESTROOMS REQUIRE A WATER SOURCE?" at bounding box center [567, 226] width 610 height 15
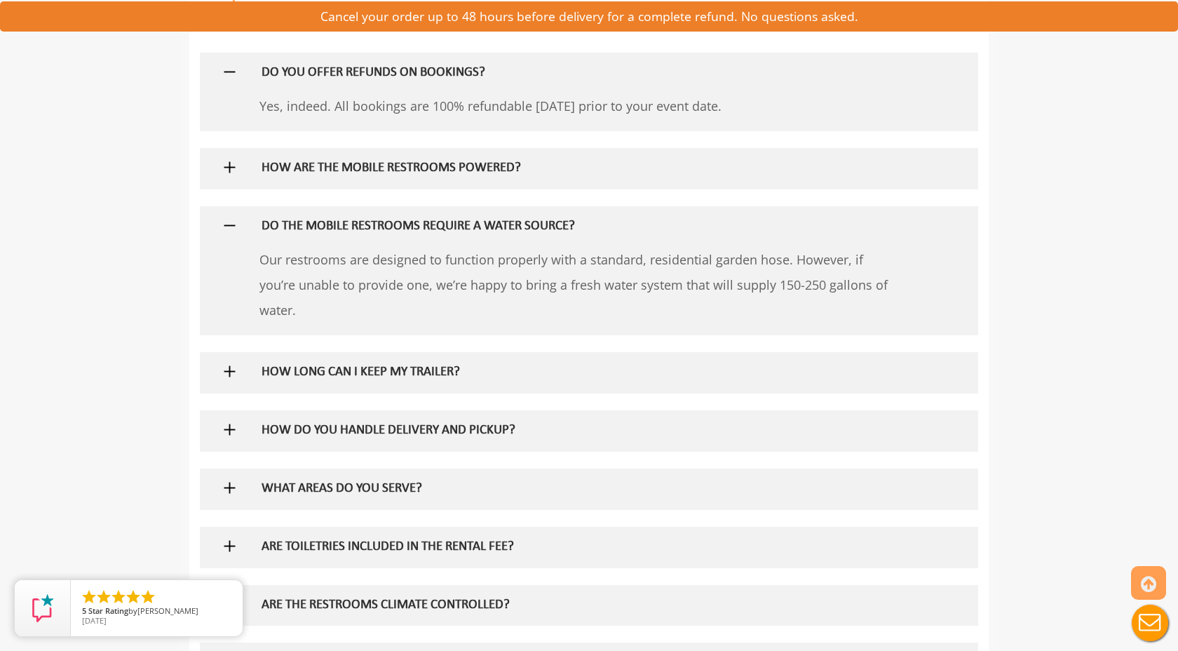
click at [421, 226] on h5 "DO THE MOBILE RESTROOMS REQUIRE A WATER SOURCE?" at bounding box center [567, 226] width 610 height 15
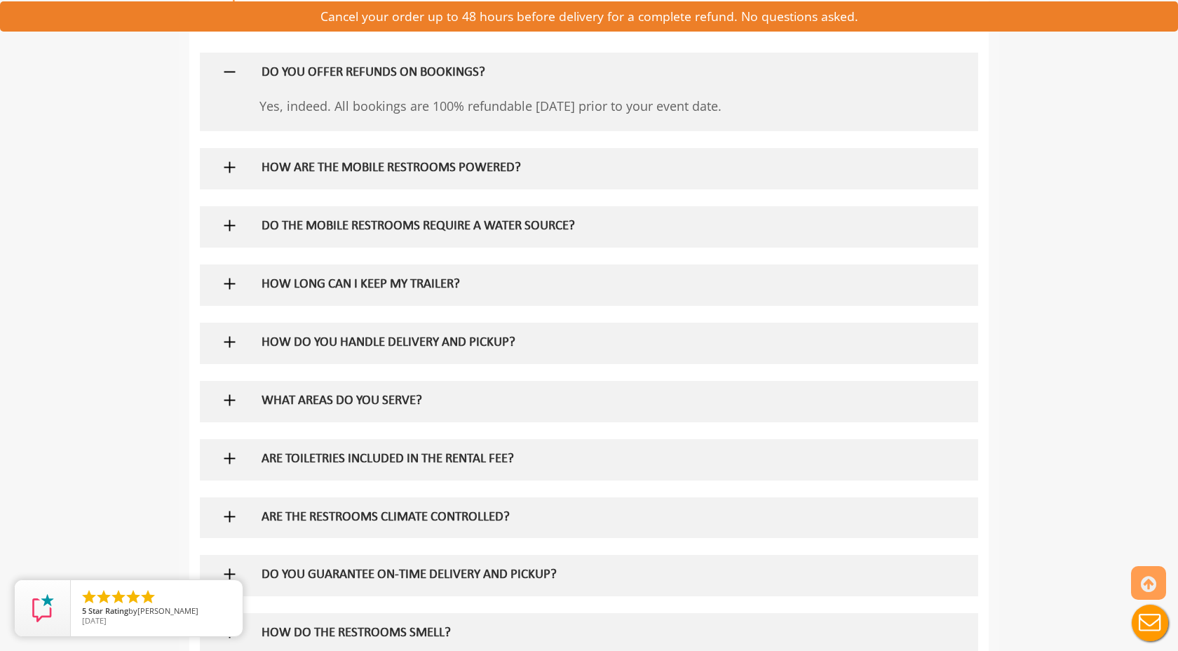
click at [393, 227] on h5 "DO THE MOBILE RESTROOMS REQUIRE A WATER SOURCE?" at bounding box center [567, 226] width 610 height 15
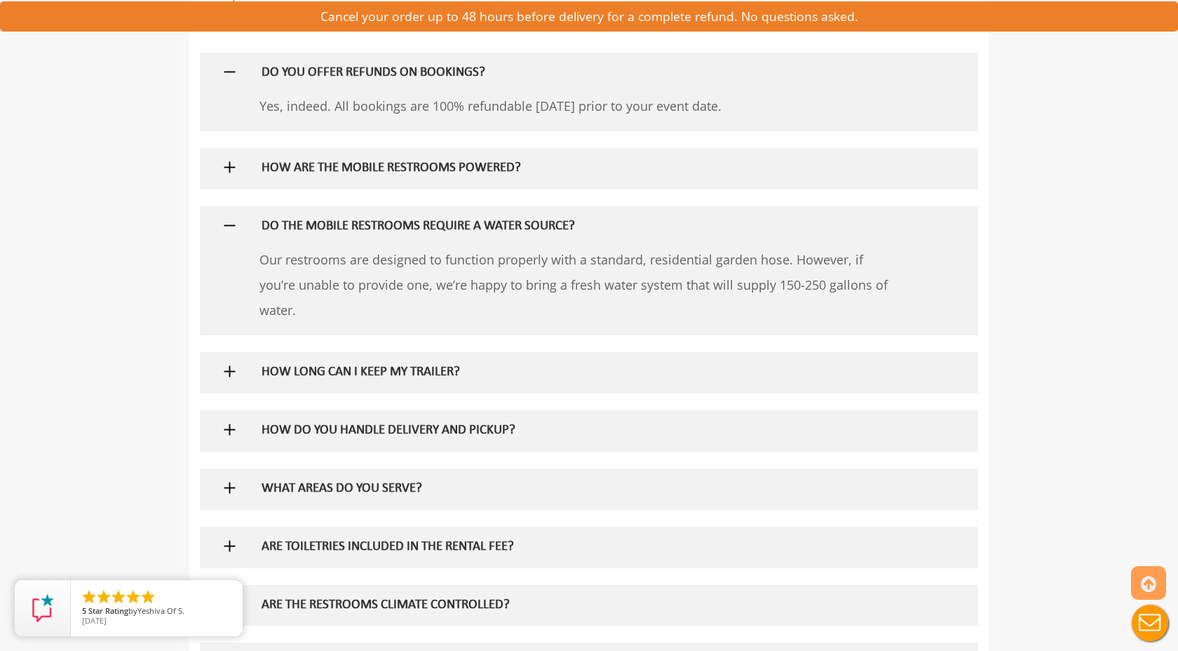
click at [403, 225] on h5 "DO THE MOBILE RESTROOMS REQUIRE A WATER SOURCE?" at bounding box center [567, 226] width 610 height 15
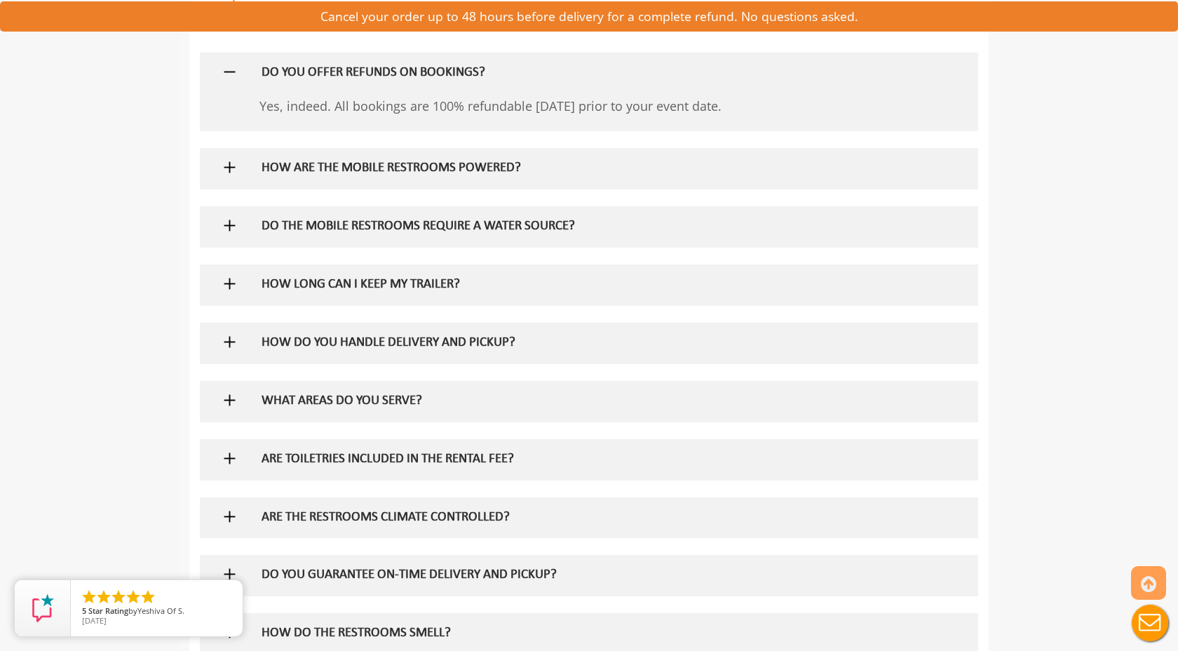
click at [403, 225] on h5 "DO THE MOBILE RESTROOMS REQUIRE A WATER SOURCE?" at bounding box center [567, 226] width 610 height 15
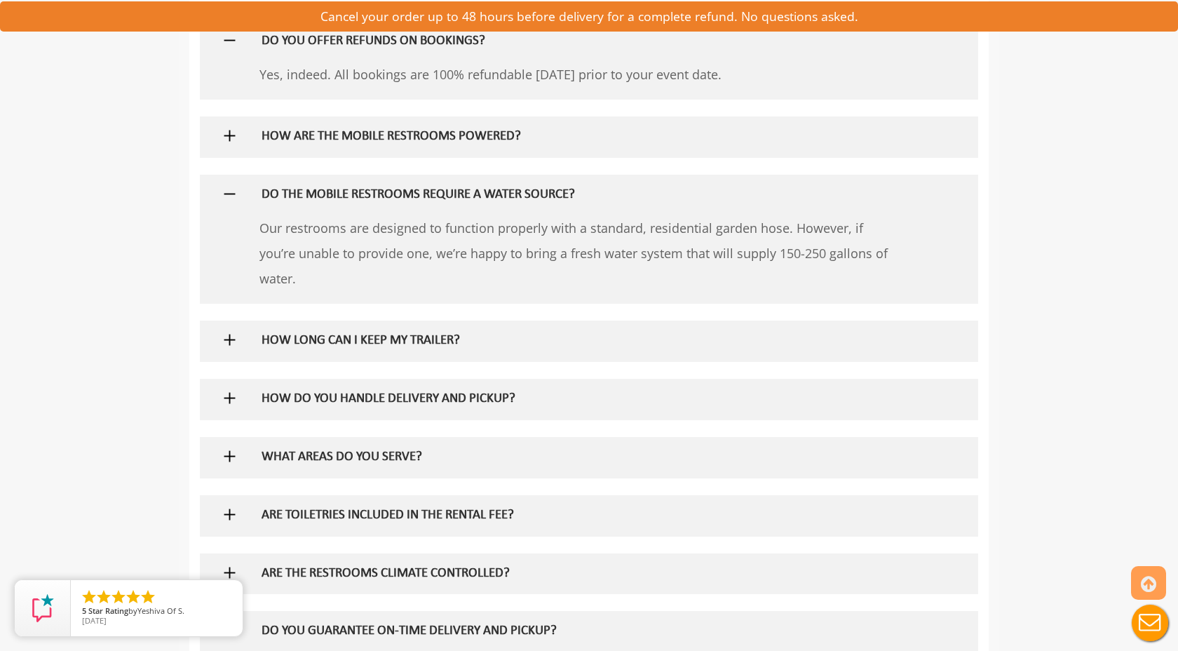
scroll to position [902, 0]
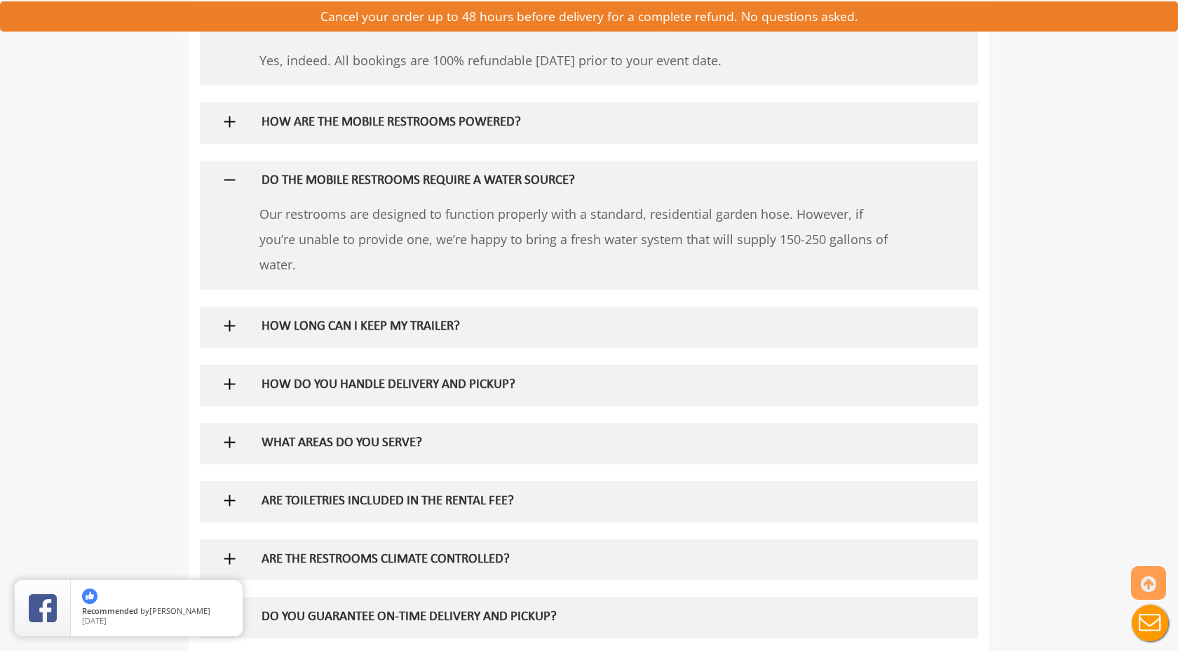
click at [327, 180] on h5 "DO THE MOBILE RESTROOMS REQUIRE A WATER SOURCE?" at bounding box center [567, 181] width 610 height 15
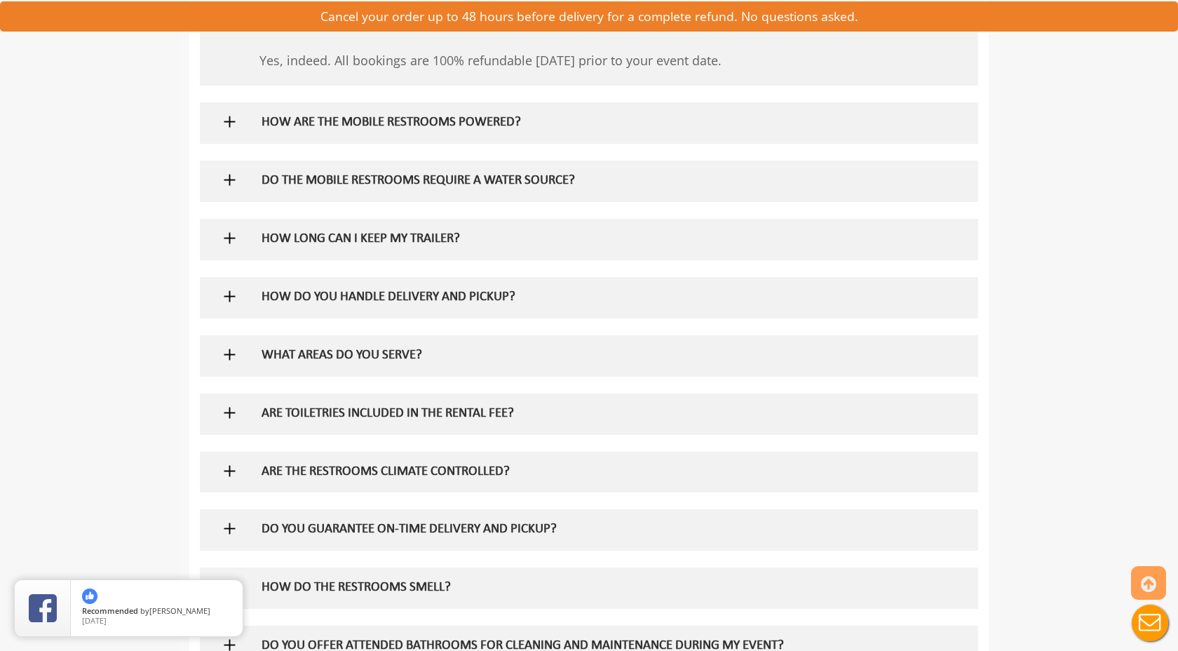
click at [313, 235] on h5 "HOW LONG CAN I KEEP MY TRAILER?" at bounding box center [567, 239] width 610 height 15
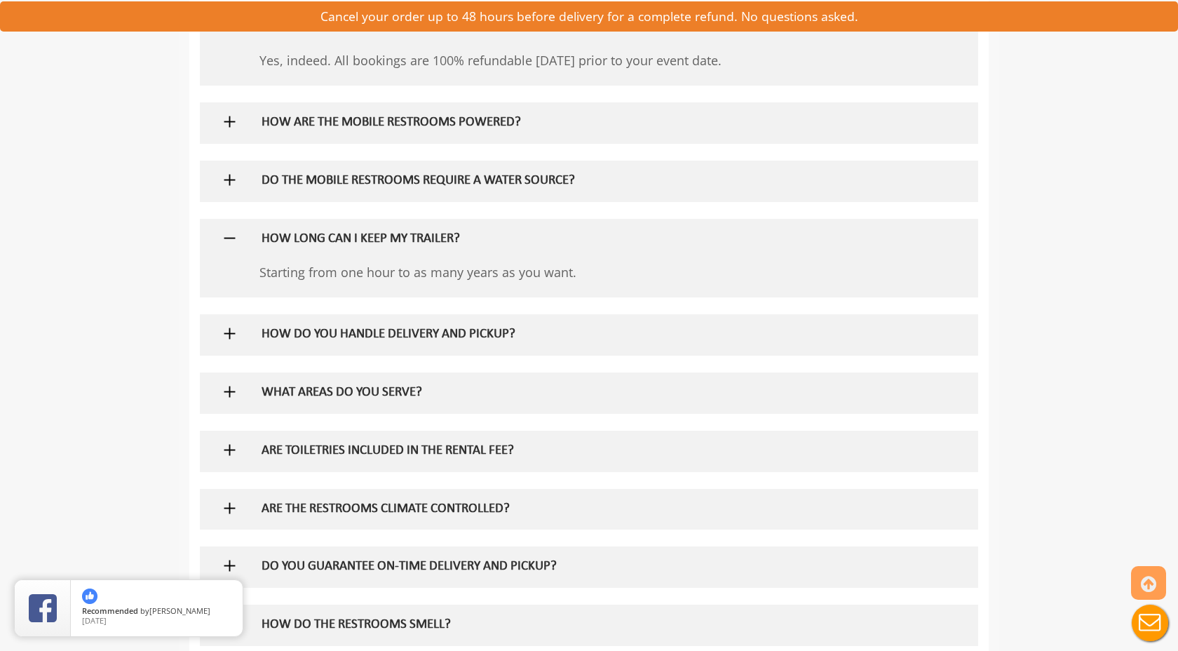
click at [313, 235] on h5 "HOW LONG CAN I KEEP MY TRAILER?" at bounding box center [567, 239] width 610 height 15
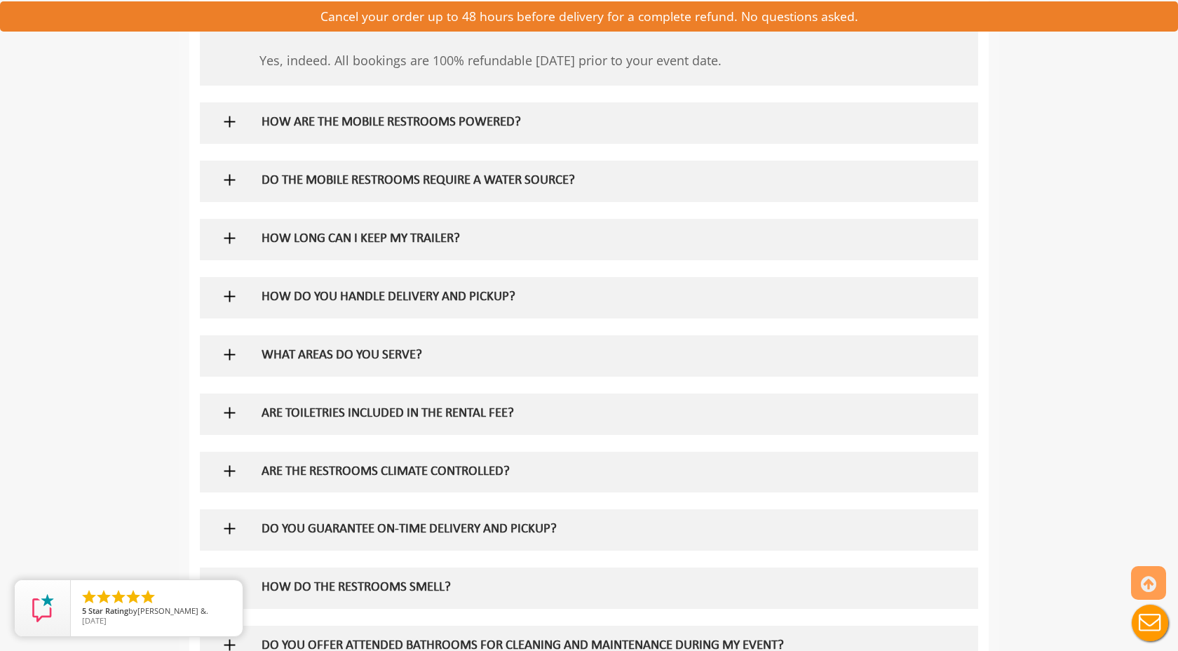
click at [314, 297] on h5 "HOW DO YOU HANDLE DELIVERY AND PICKUP?" at bounding box center [567, 297] width 610 height 15
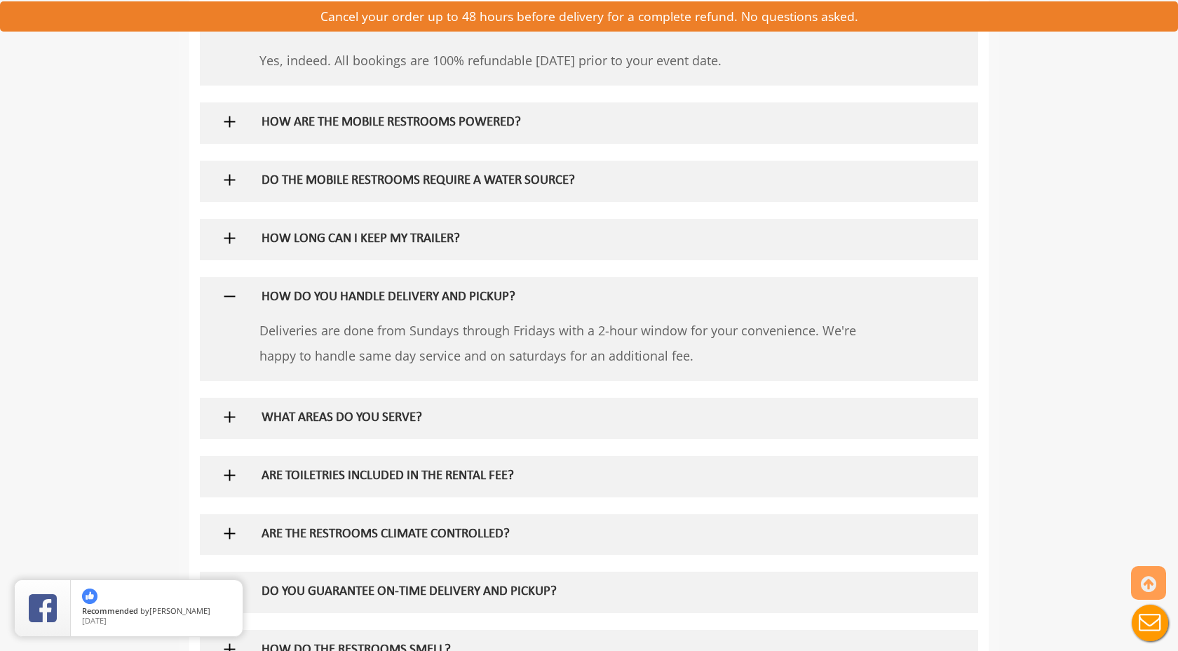
click at [314, 297] on h5 "HOW DO YOU HANDLE DELIVERY AND PICKUP?" at bounding box center [567, 297] width 610 height 15
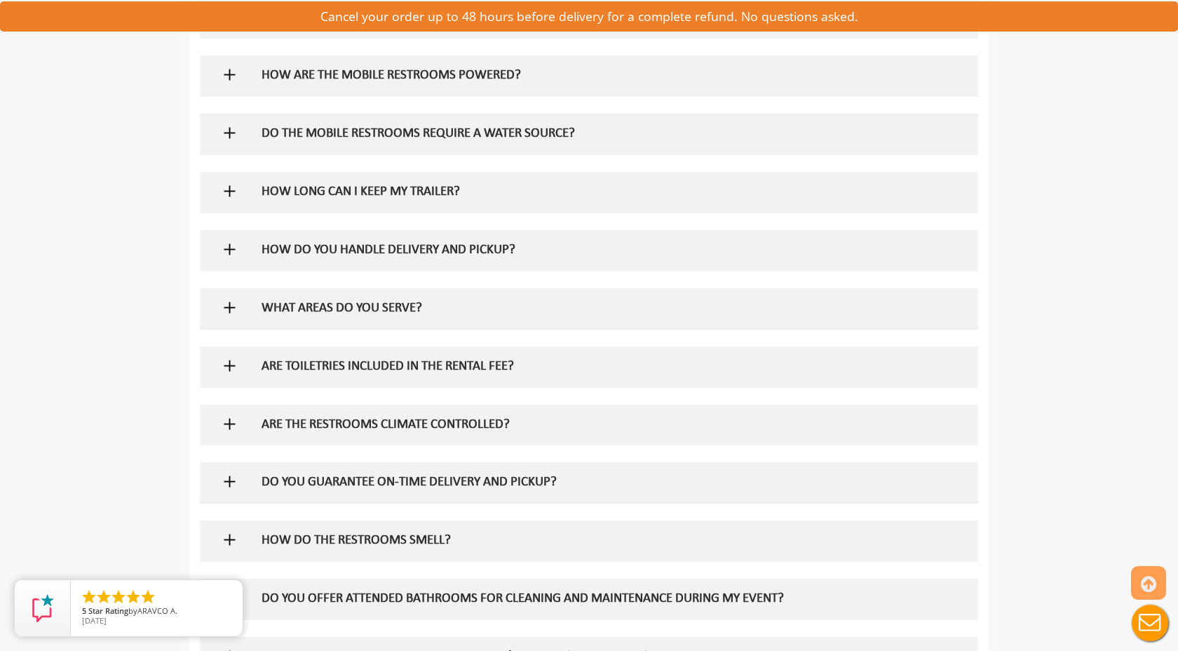
scroll to position [958, 0]
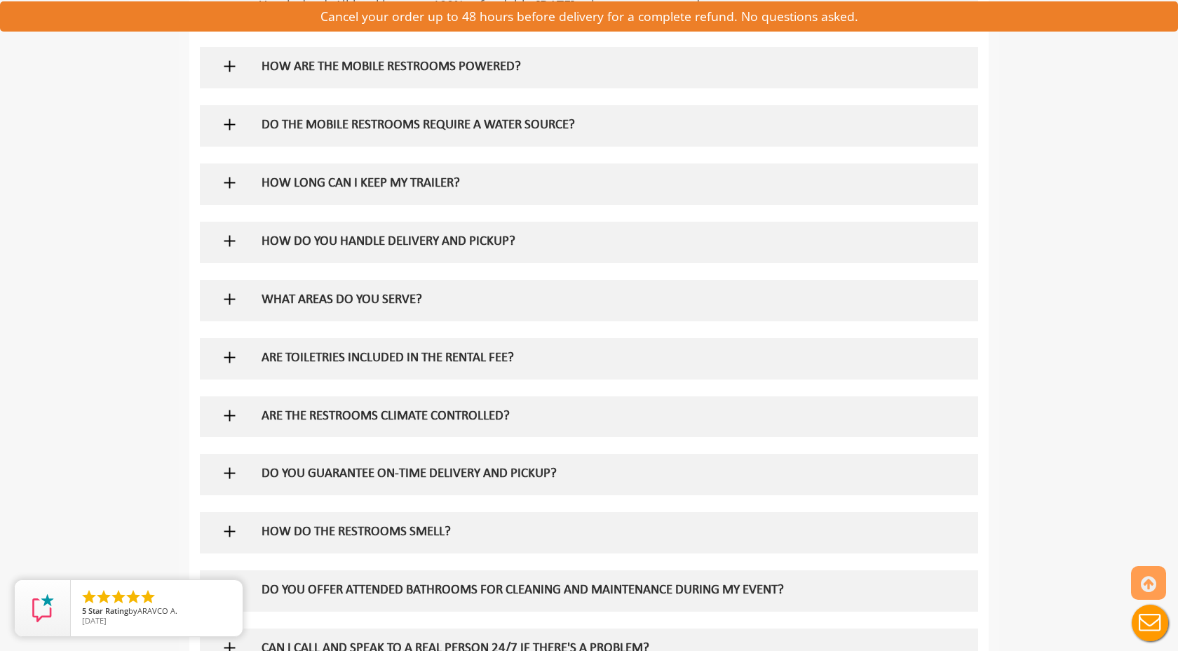
click at [339, 355] on h5 "ARE TOILETRIES INCLUDED IN THE RENTAL FEE?" at bounding box center [567, 358] width 610 height 15
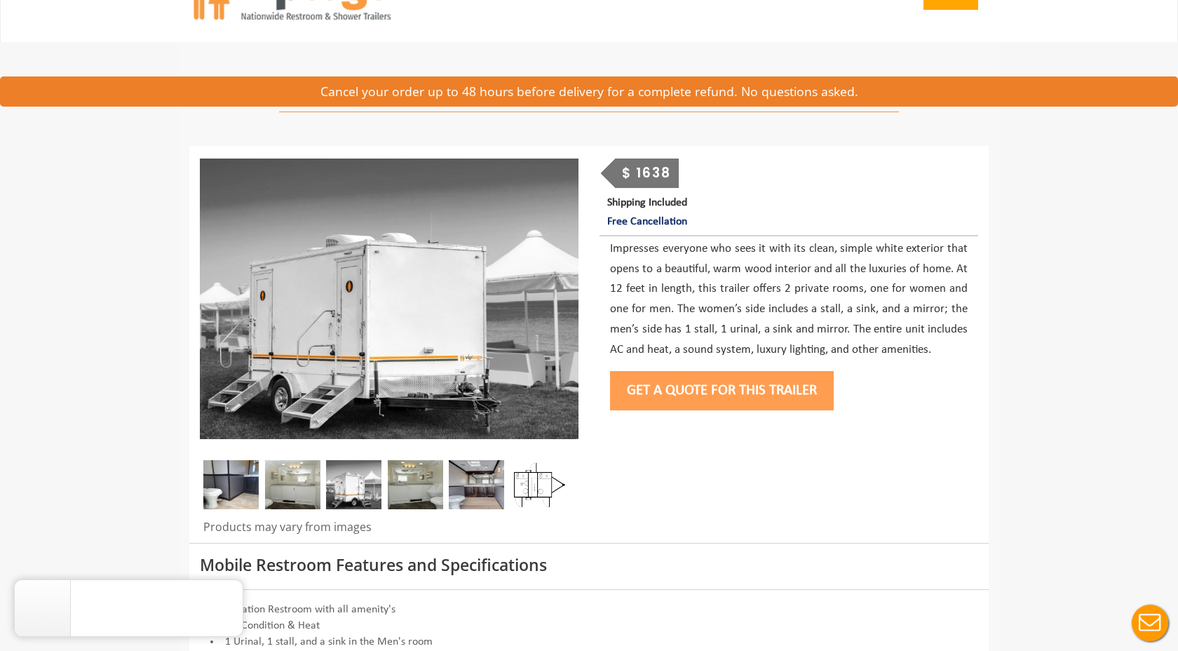
scroll to position [0, 0]
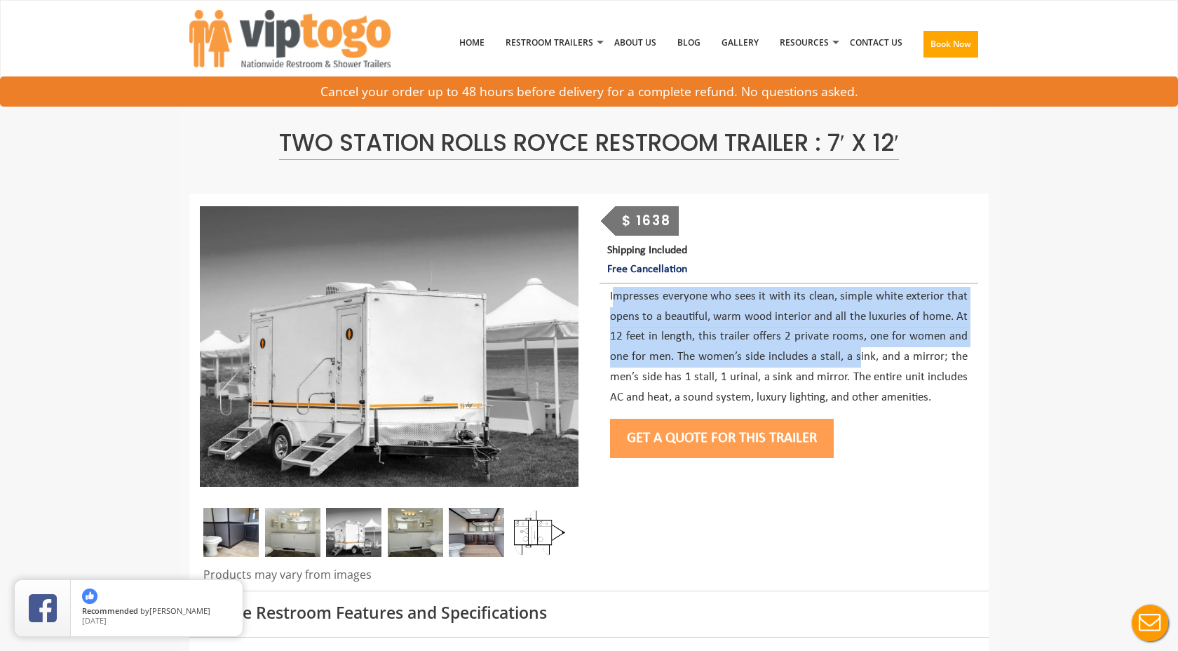
drag, startPoint x: 614, startPoint y: 295, endPoint x: 860, endPoint y: 359, distance: 255.1
click at [860, 359] on p "Impresses everyone who sees it with its clean, simple white exterior that opens…" at bounding box center [789, 347] width 358 height 121
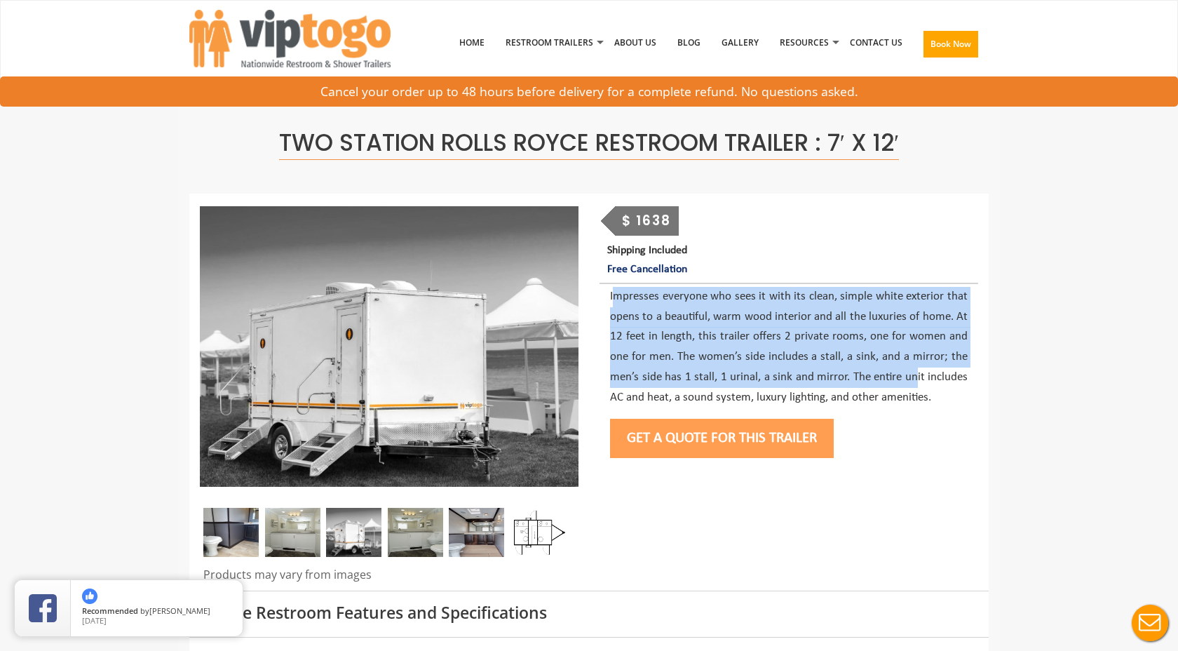
drag, startPoint x: 612, startPoint y: 297, endPoint x: 915, endPoint y: 369, distance: 311.3
click at [915, 369] on p "Impresses everyone who sees it with its clean, simple white exterior that opens…" at bounding box center [789, 347] width 358 height 121
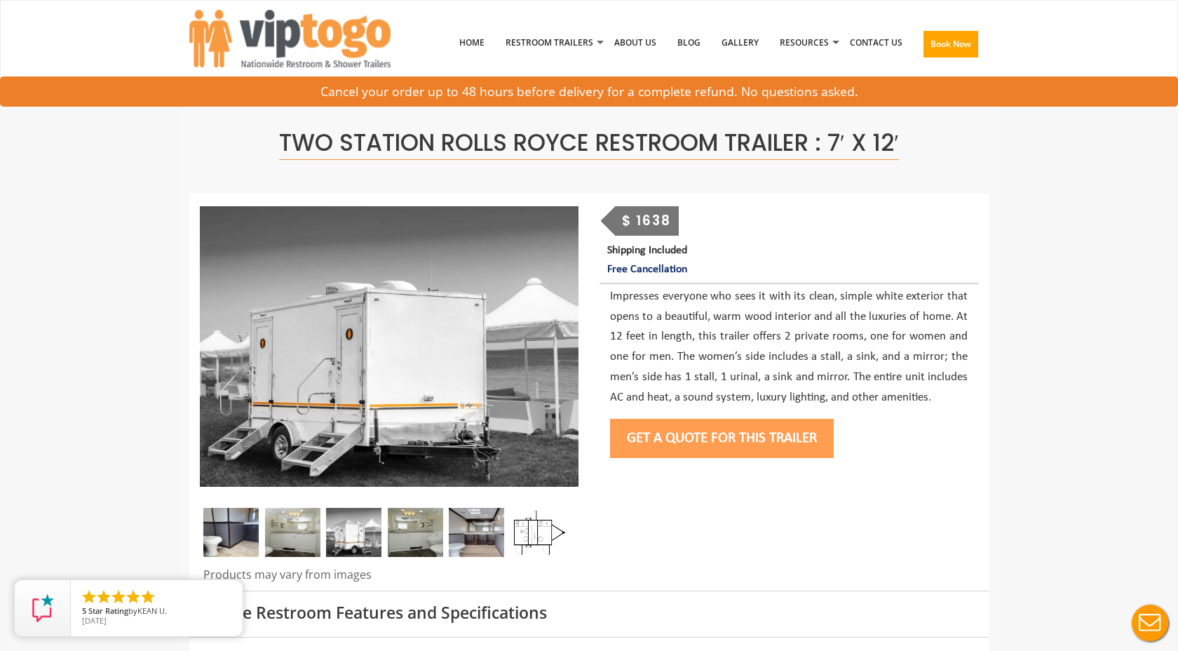
click at [645, 215] on div "$ 1638" at bounding box center [647, 220] width 65 height 29
drag, startPoint x: 612, startPoint y: 262, endPoint x: 764, endPoint y: 287, distance: 154.2
click at [764, 287] on div "$ 1638 Shipping Included Free Cancellation Get a Quote for this Trailer Book th…" at bounding box center [789, 335] width 400 height 259
click at [764, 287] on p "Impresses everyone who sees it with its clean, simple white exterior that opens…" at bounding box center [789, 347] width 358 height 121
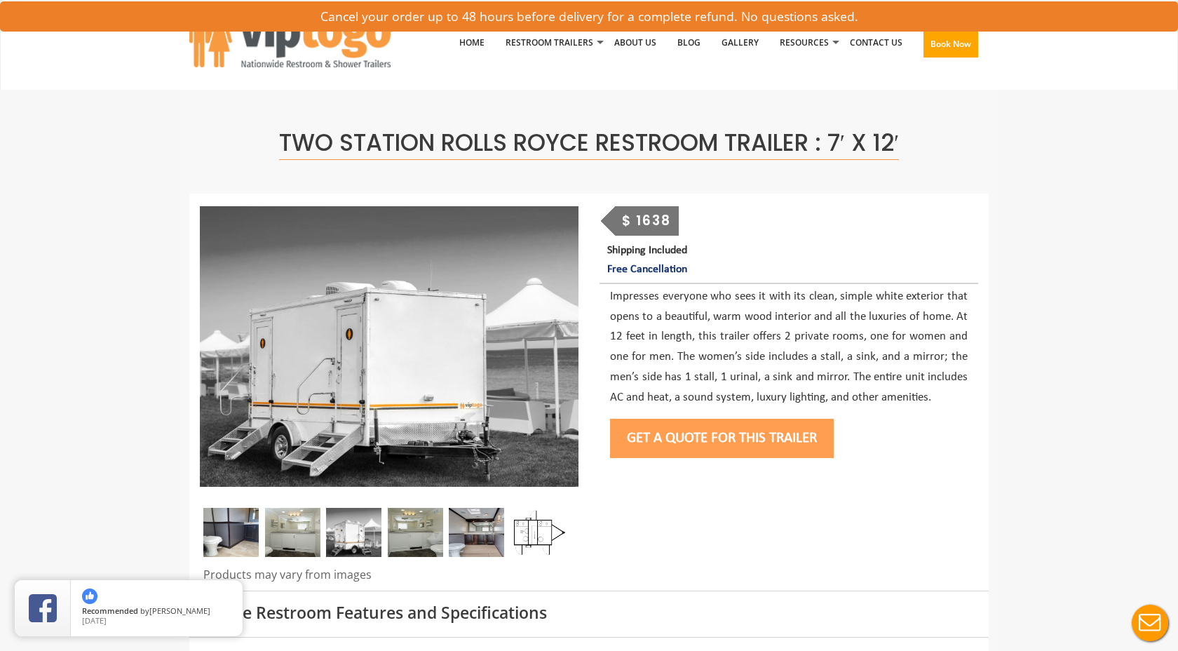
scroll to position [33, 0]
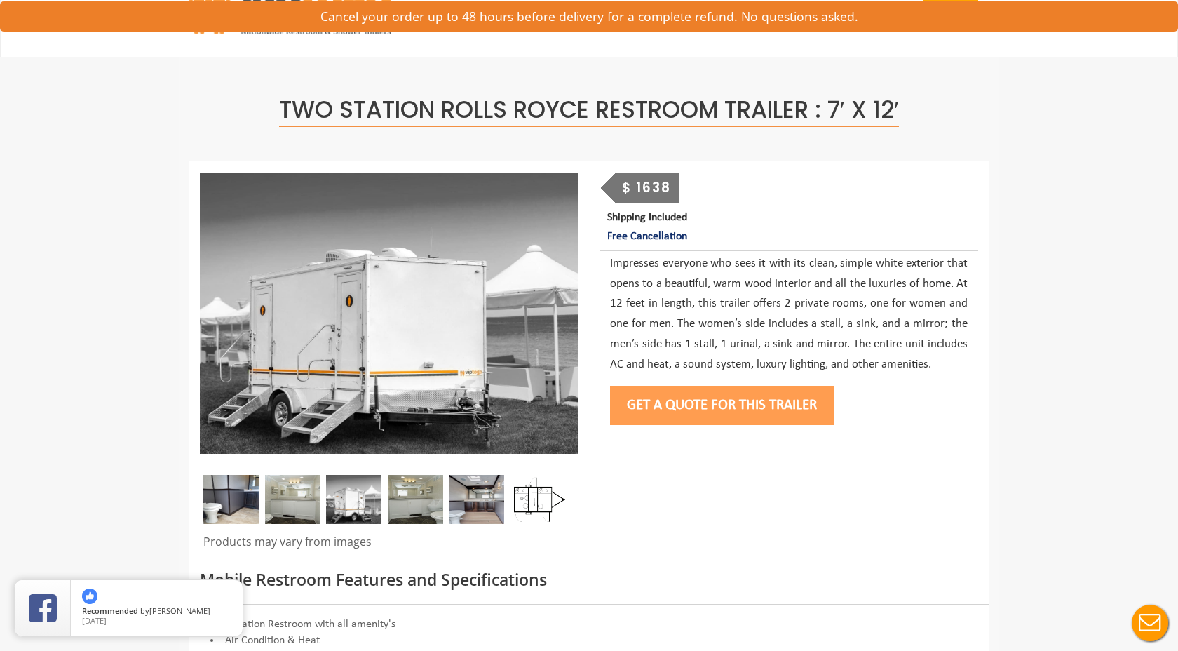
click at [633, 187] on div "$ 1638" at bounding box center [647, 187] width 65 height 29
click at [724, 395] on button "Get a Quote for this Trailer" at bounding box center [722, 405] width 224 height 39
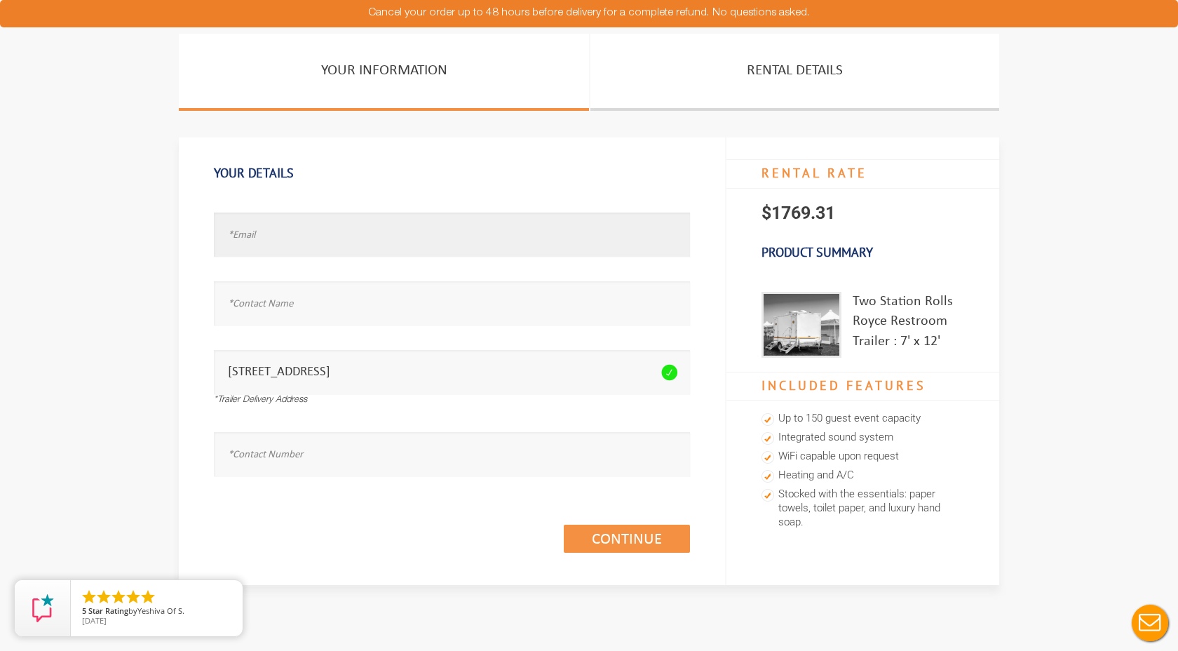
click at [294, 238] on input "text" at bounding box center [452, 234] width 476 height 44
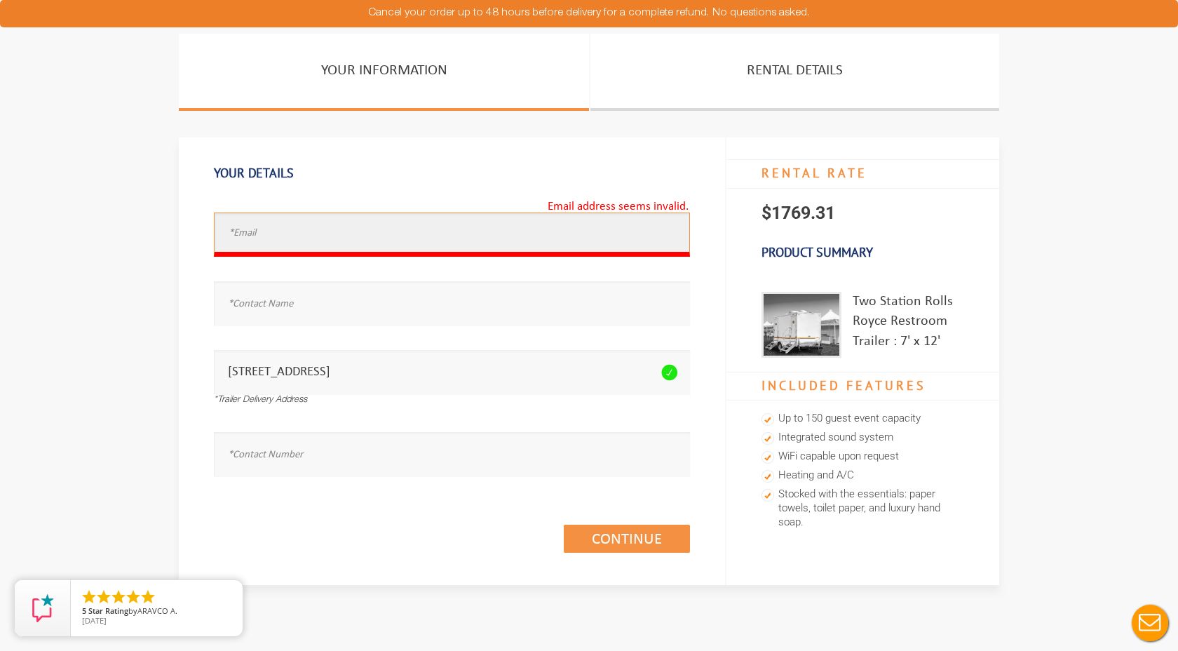
type input "marsh.comden@gmail.com"
type input "Marshall Comden"
type input "8058509986"
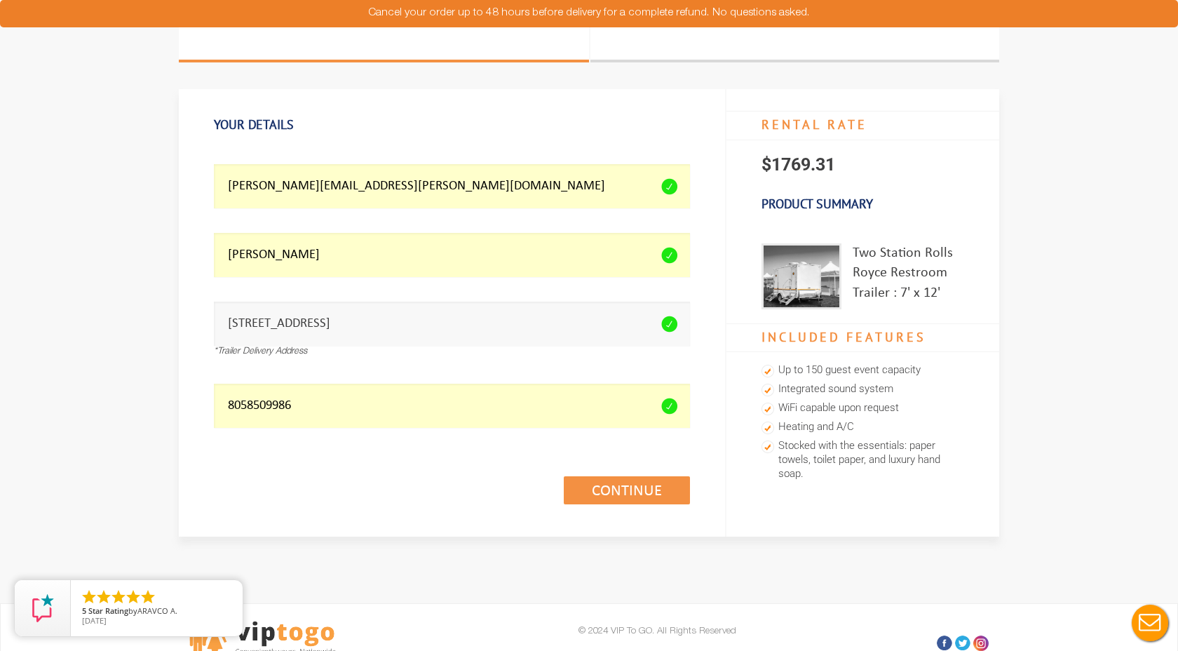
scroll to position [49, 0]
click at [625, 487] on link "Continue (1/3)" at bounding box center [627, 489] width 126 height 28
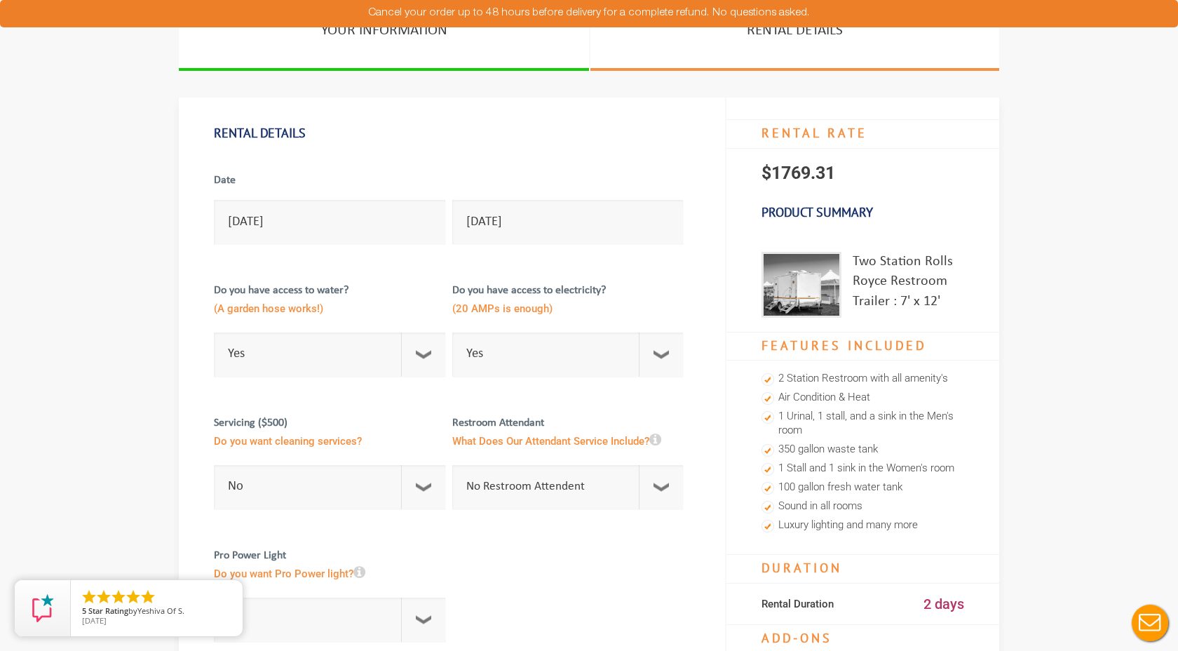
scroll to position [39, 0]
click at [422, 350] on select "Select Option Yes No" at bounding box center [329, 355] width 231 height 44
select select "No"
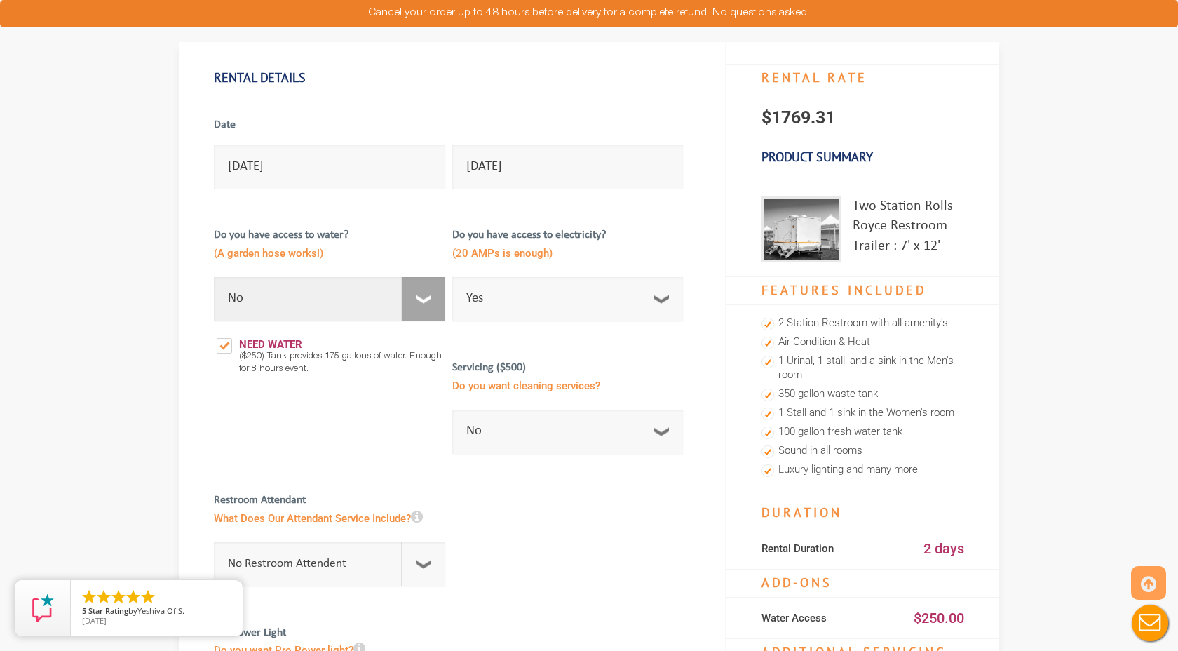
scroll to position [97, 0]
click at [223, 341] on label "Need Water" at bounding box center [259, 337] width 91 height 35
click at [215, 320] on input "Need Water" at bounding box center [214, 320] width 1 height 1
click at [223, 346] on label "Need Water" at bounding box center [259, 337] width 91 height 35
click at [215, 320] on input "Need Water" at bounding box center [214, 320] width 1 height 1
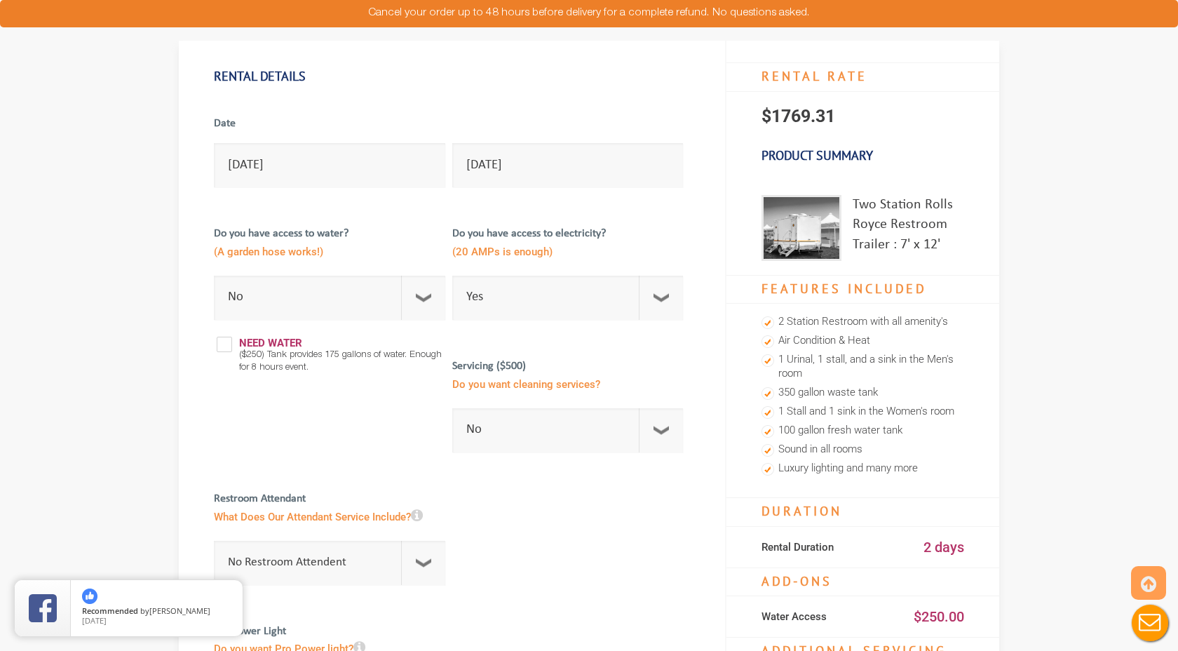
checkbox input "true"
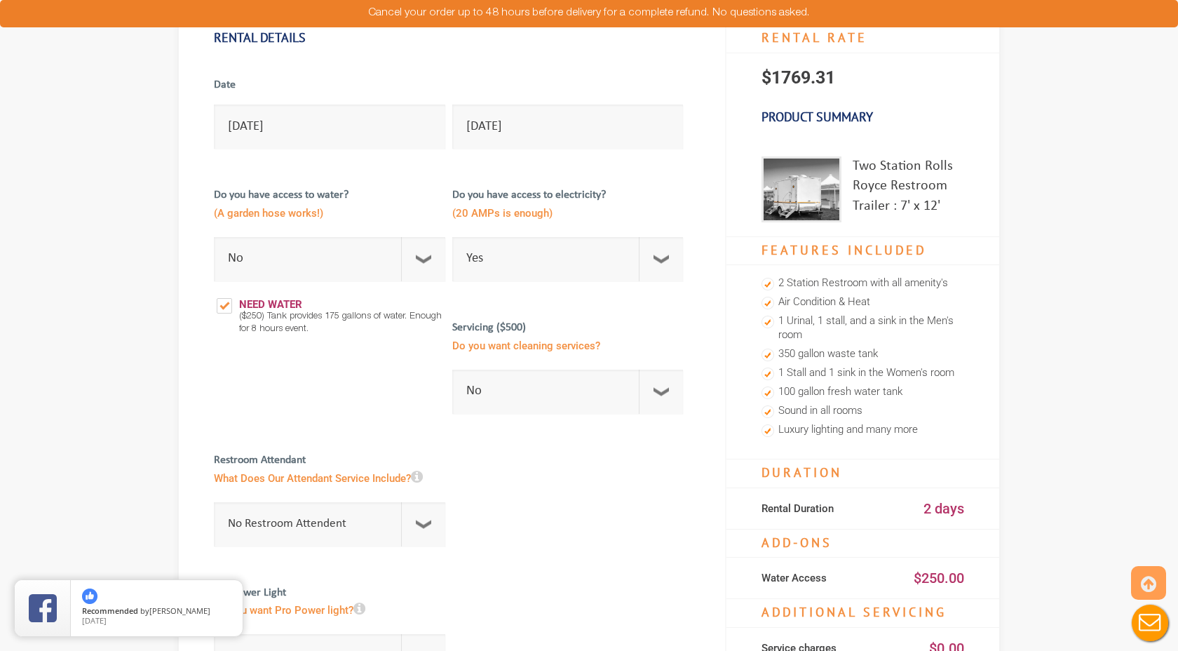
scroll to position [142, 0]
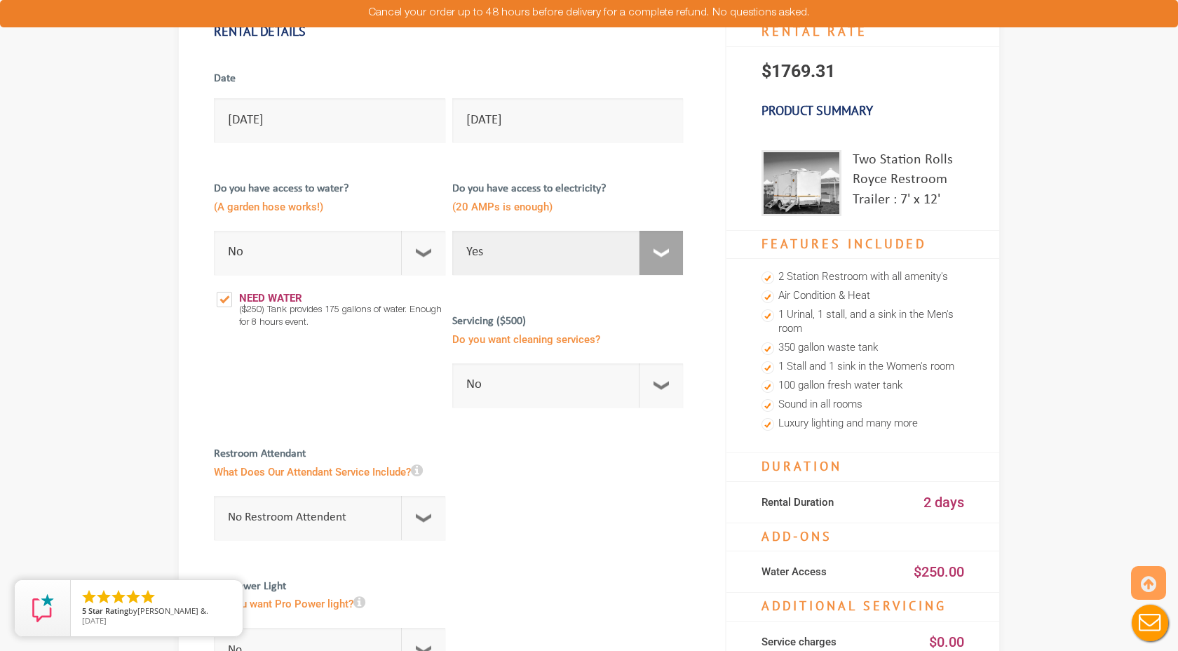
click at [636, 249] on select "Select Option Yes No" at bounding box center [567, 253] width 231 height 44
click at [558, 288] on div at bounding box center [452, 348] width 476 height 398
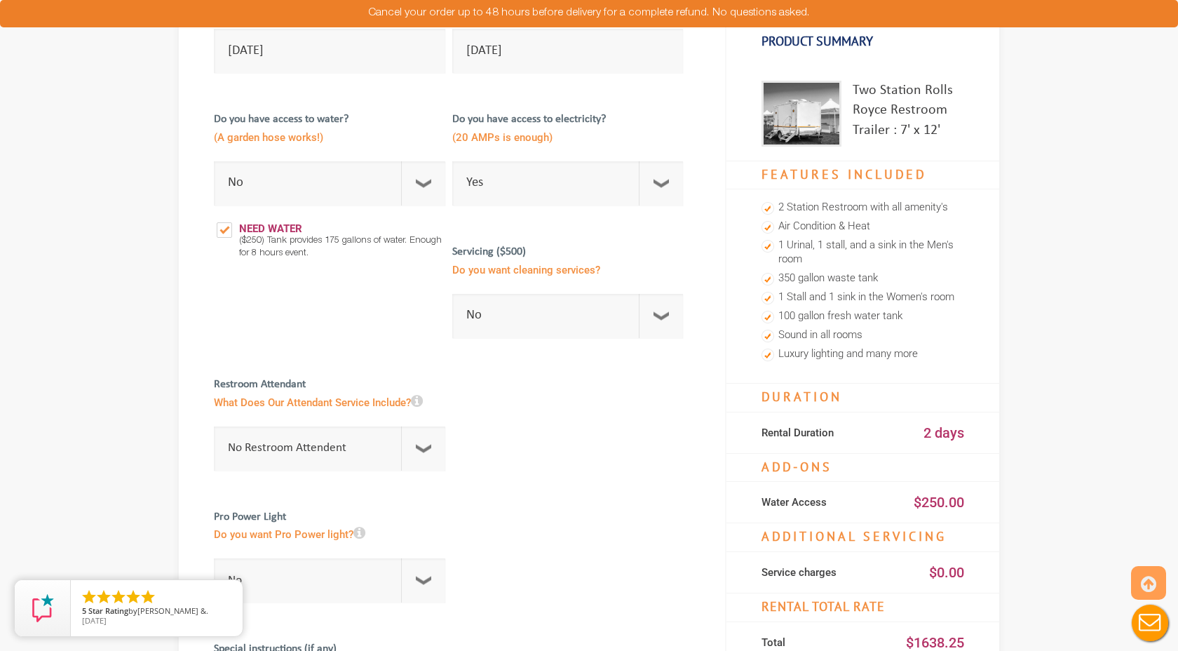
scroll to position [210, 0]
click at [543, 316] on select "No 1 Per Week 2 Per Week 3 Per Week 4 Per Week 5 Per Week 5+" at bounding box center [567, 317] width 231 height 44
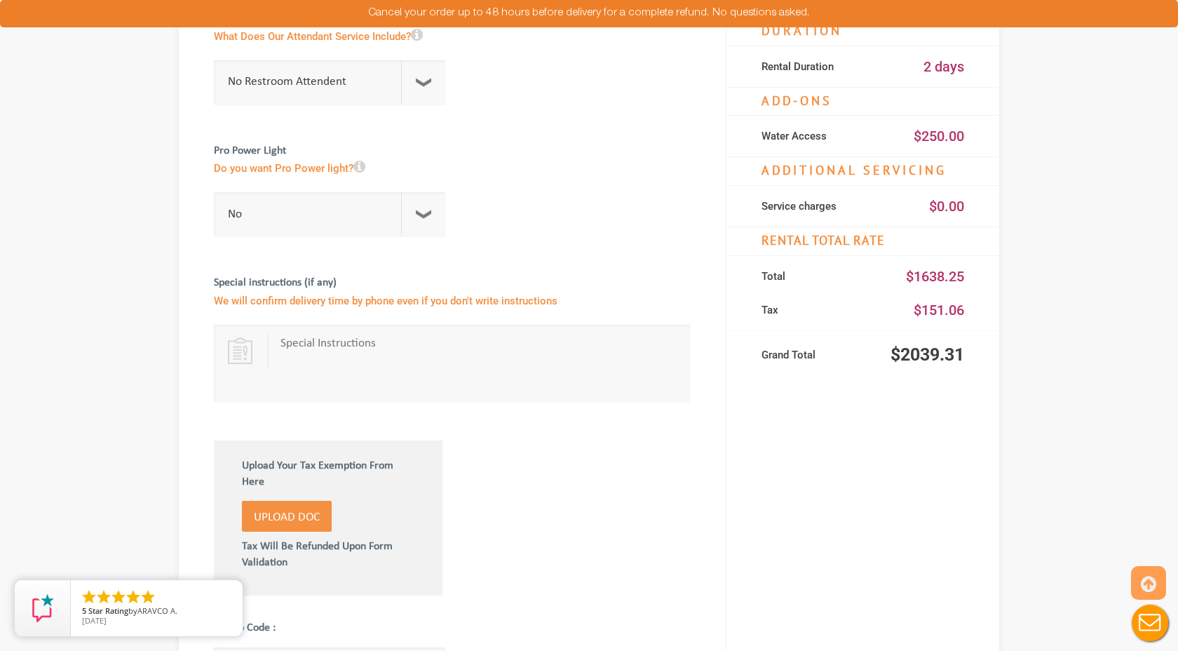
scroll to position [645, 0]
